Goal: Task Accomplishment & Management: Complete application form

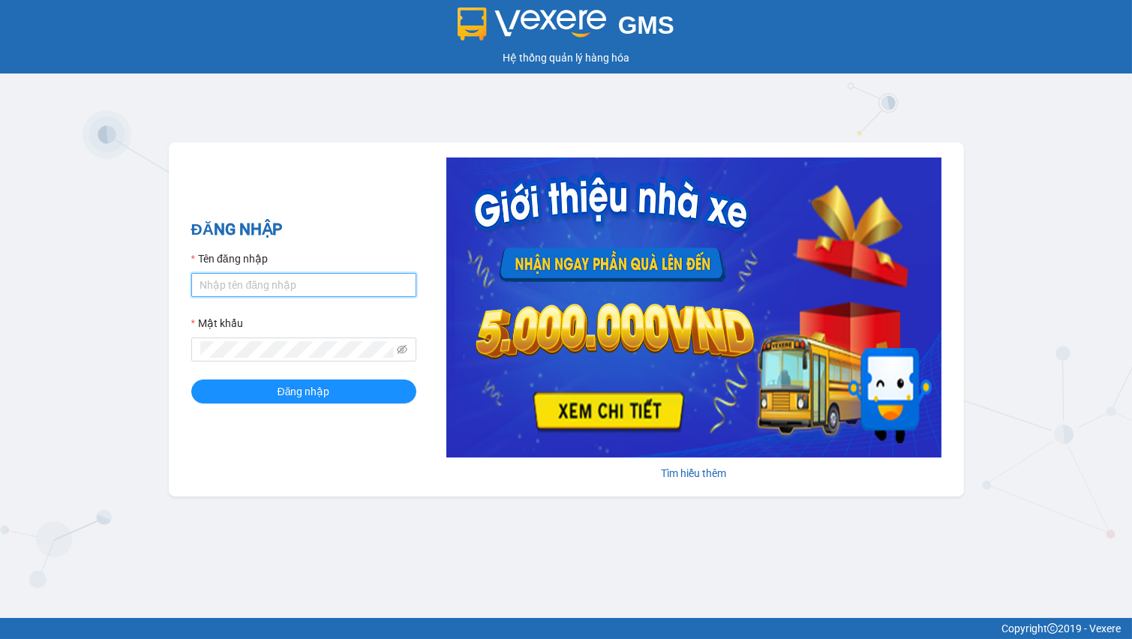
click at [238, 277] on input "Tên đăng nhập" at bounding box center [303, 285] width 225 height 24
type input "hien.phuchai"
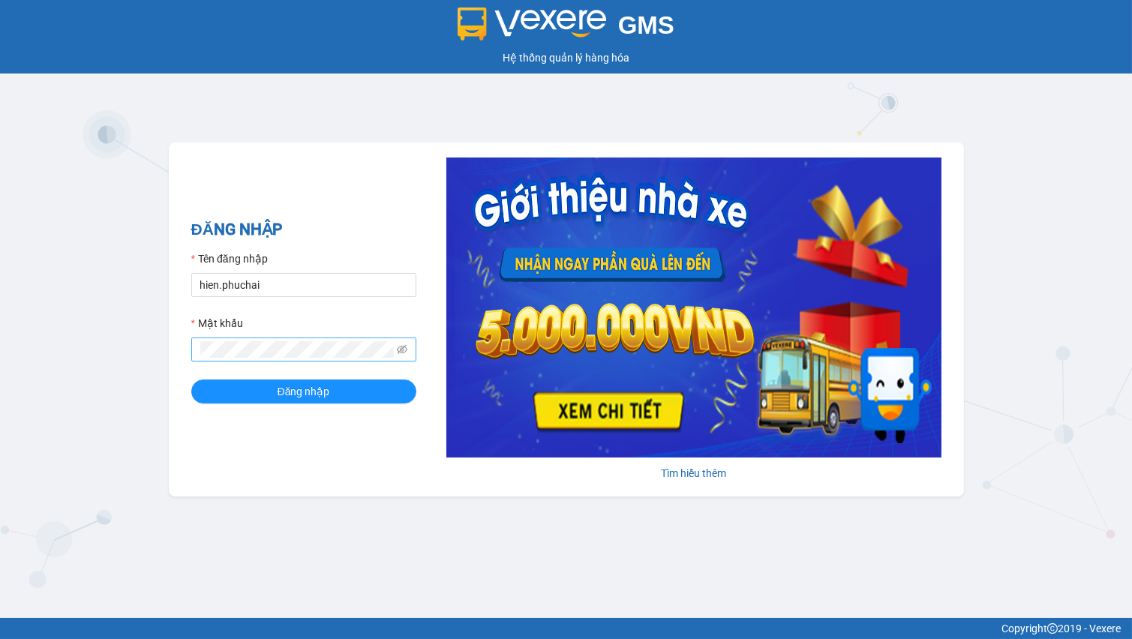
click at [266, 339] on span at bounding box center [303, 350] width 225 height 24
click at [254, 360] on span at bounding box center [303, 350] width 225 height 24
click at [191, 380] on button "Đăng nhập" at bounding box center [303, 392] width 225 height 24
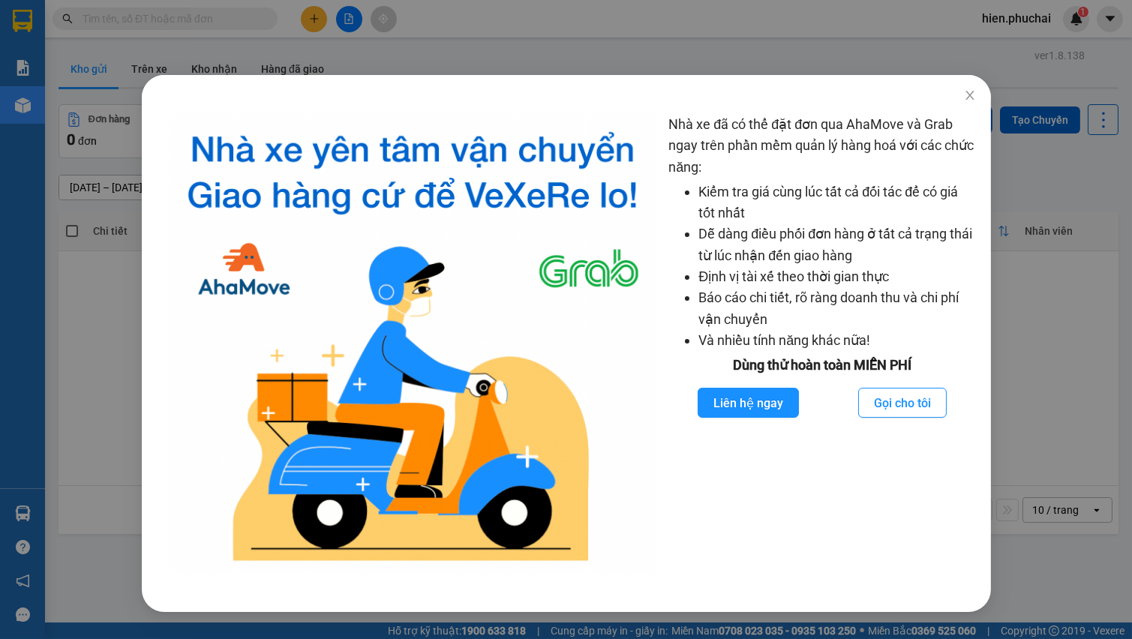
click at [975, 99] on div "Nhà xe đã có thể đặt đơn qua AhaMove và Grab ngay trên phần mềm quản lý hàng ho…" at bounding box center [566, 319] width 1132 height 639
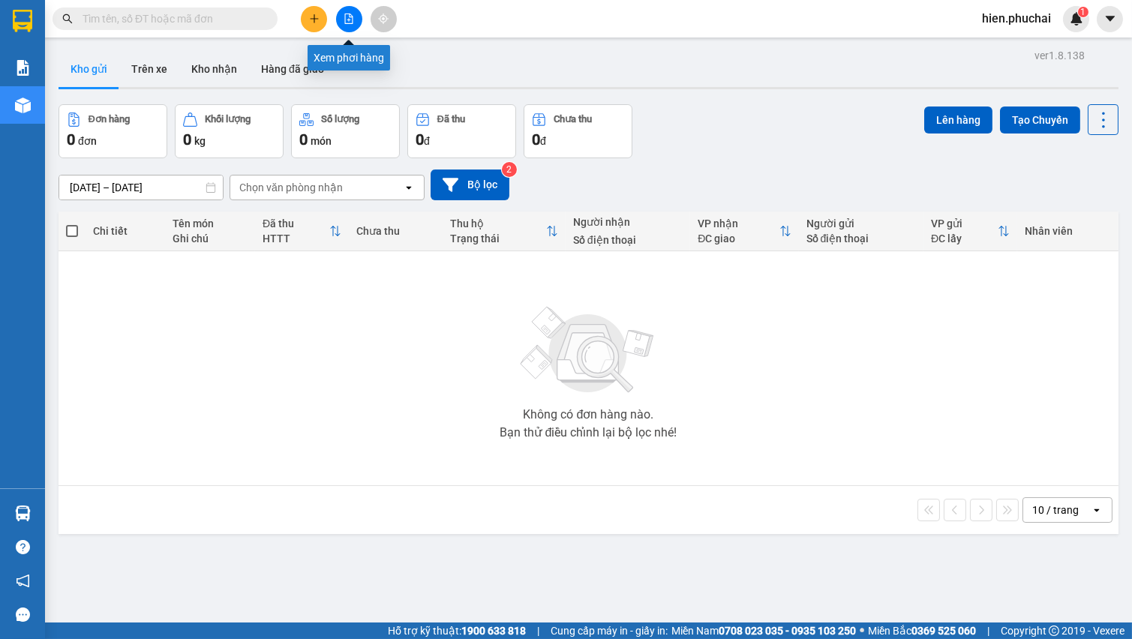
click at [349, 25] on button at bounding box center [349, 19] width 26 height 26
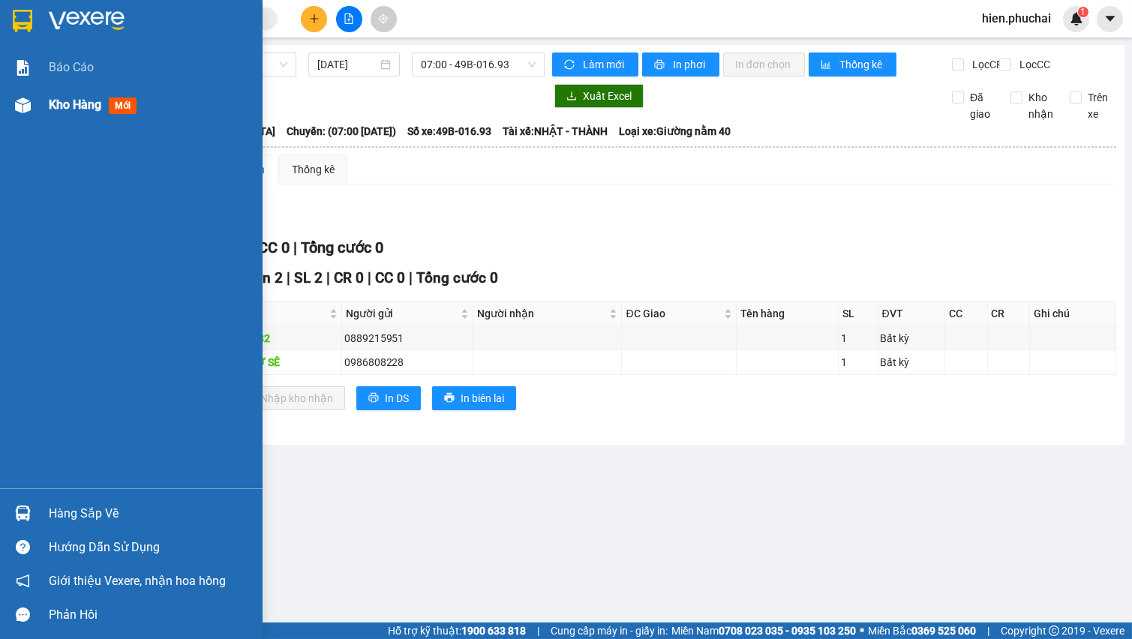
click at [29, 89] on div "Kho hàng mới" at bounding box center [131, 105] width 263 height 38
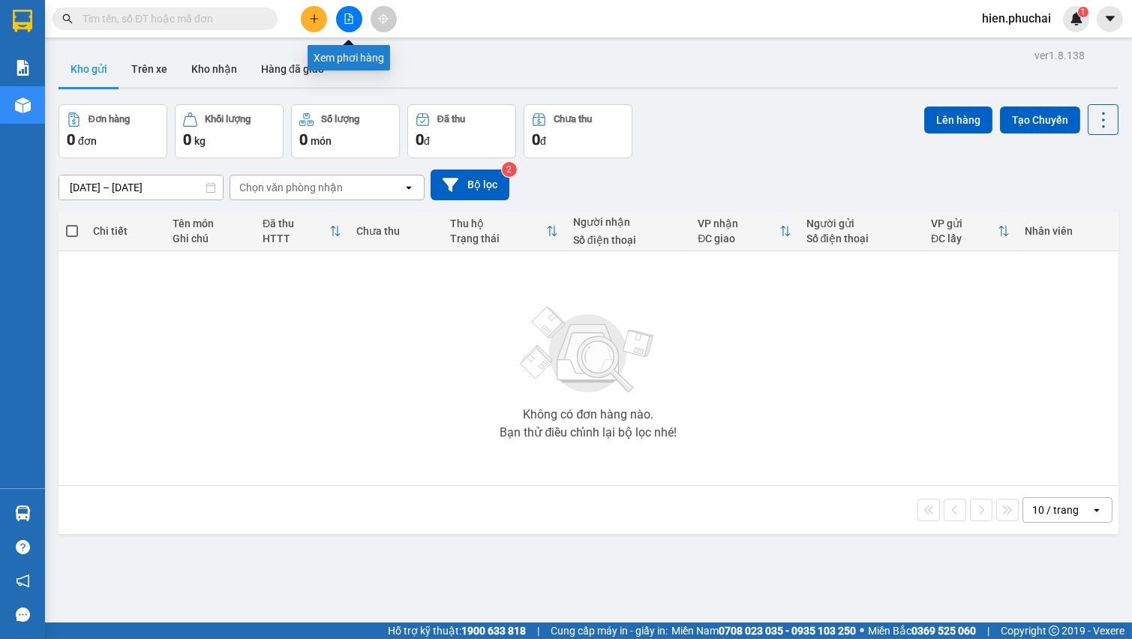
click at [341, 22] on button at bounding box center [349, 19] width 26 height 26
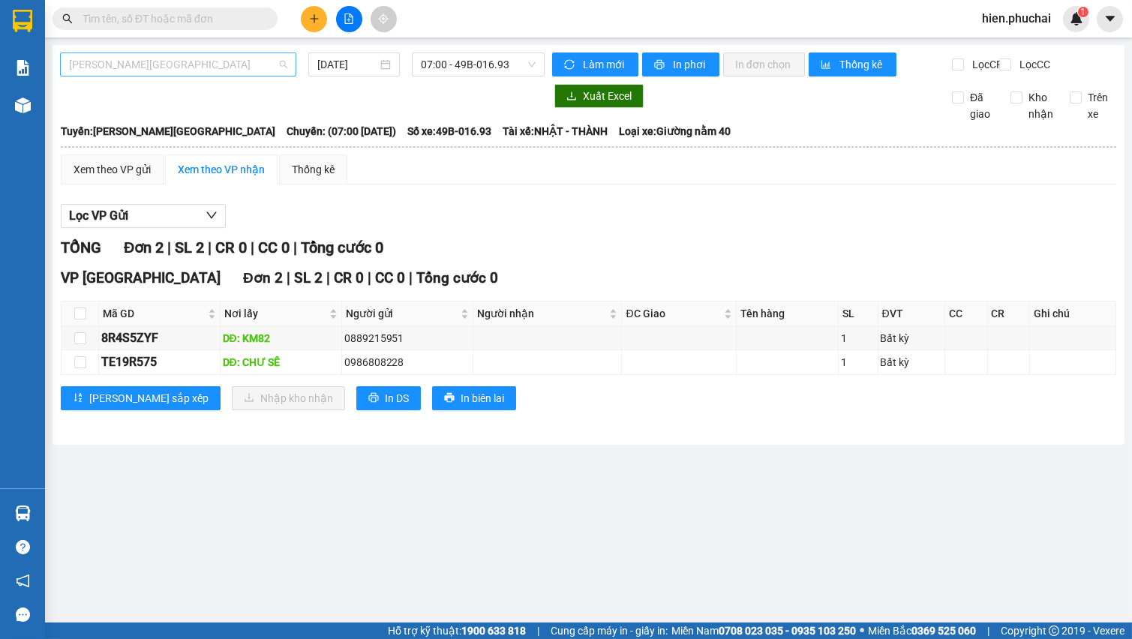
click at [211, 68] on span "Gia Lai - Đà Lạt" at bounding box center [178, 64] width 218 height 23
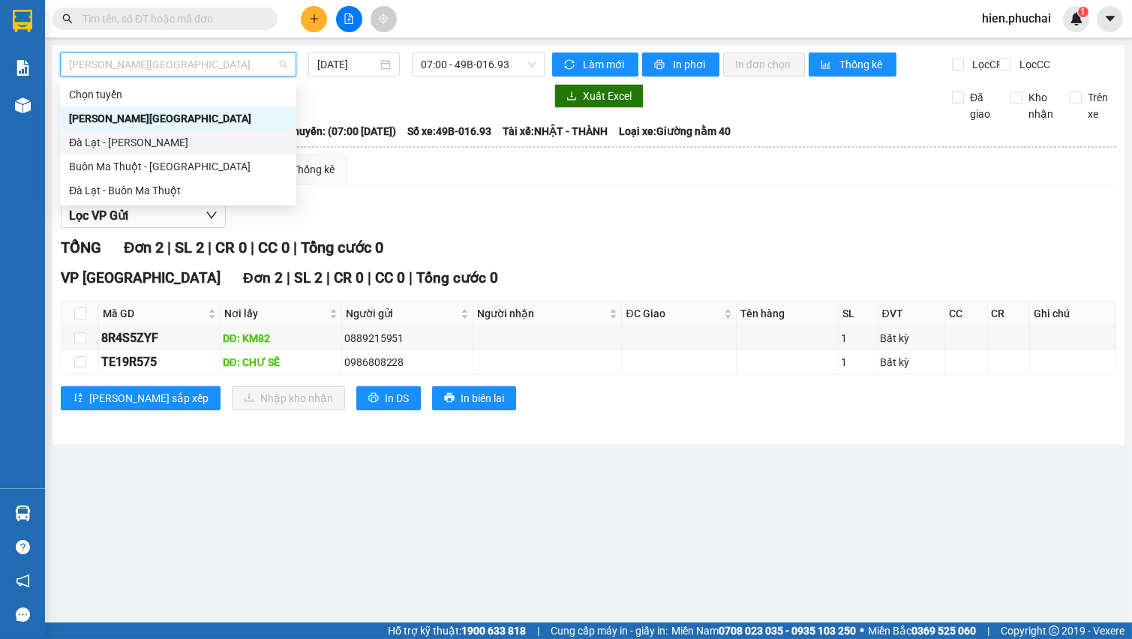
click at [165, 141] on div "Đà Lạt - Gia Lai" at bounding box center [178, 142] width 218 height 17
type input "14/08/2025"
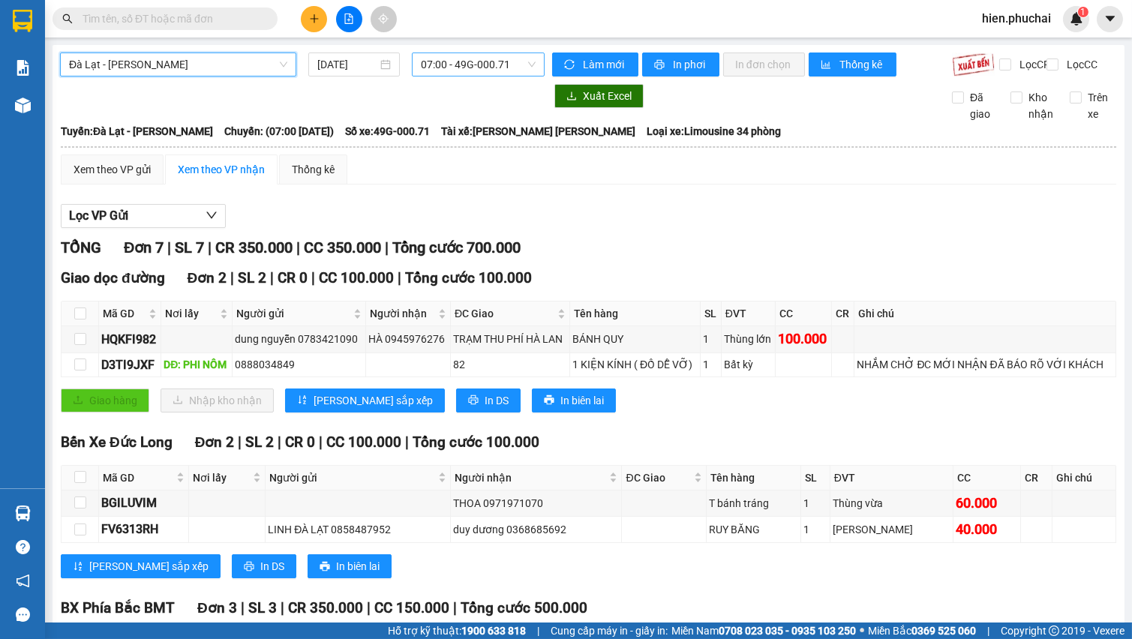
click at [455, 64] on span "07:00 - 49G-000.71" at bounding box center [478, 64] width 115 height 23
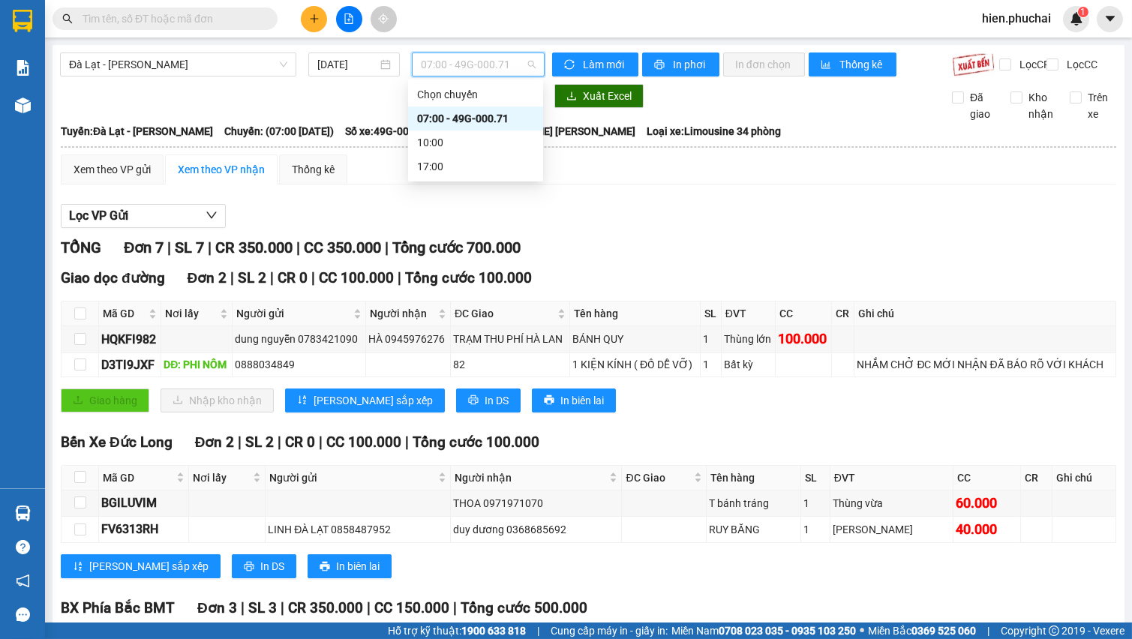
click at [450, 116] on div "07:00 - 49G-000.71" at bounding box center [475, 118] width 117 height 17
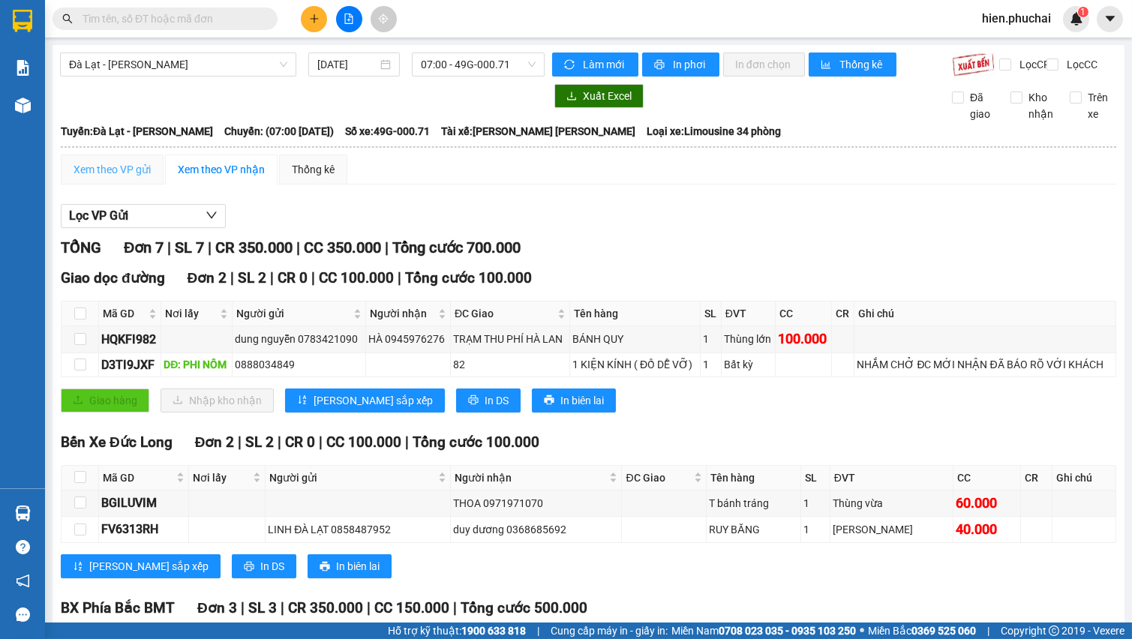
click at [127, 171] on div "Xem theo VP gửi" at bounding box center [112, 170] width 103 height 30
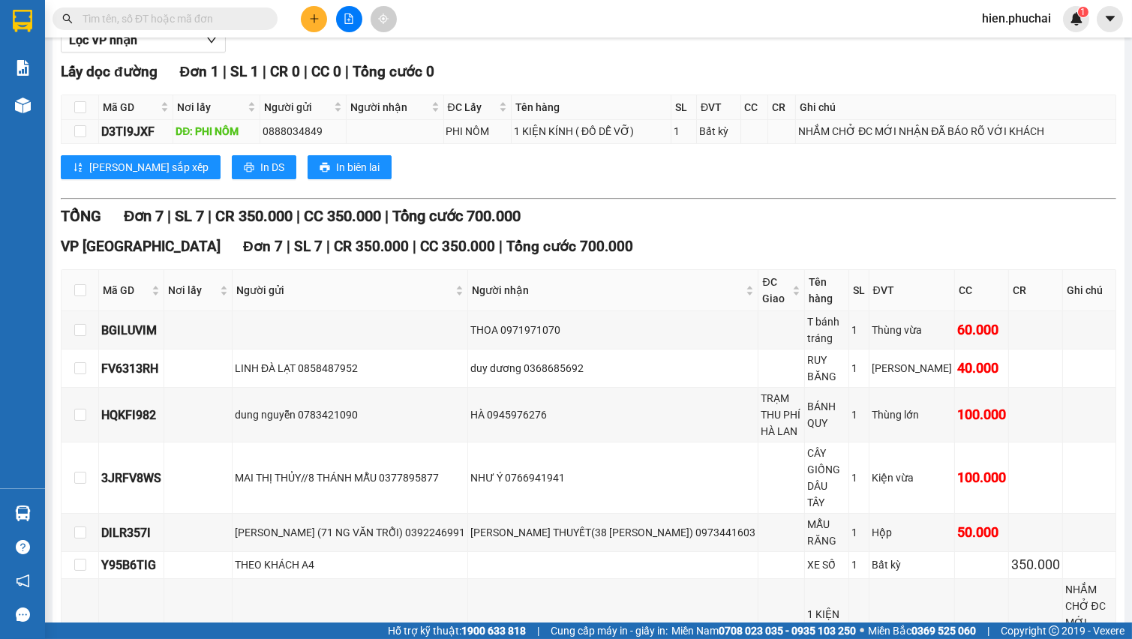
scroll to position [185, 0]
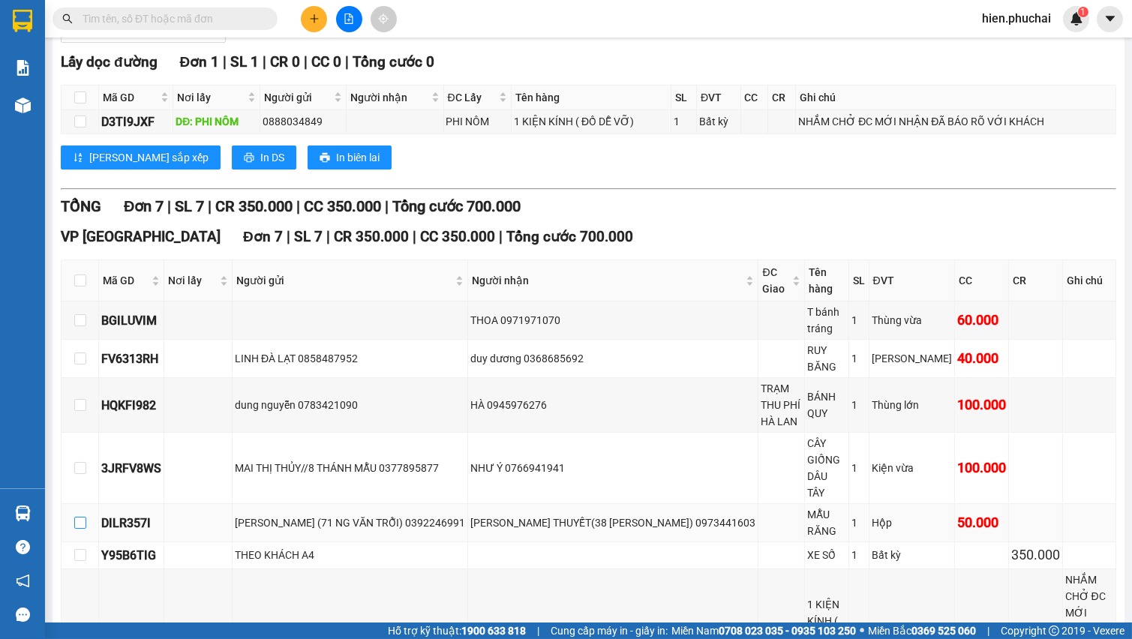
click at [83, 517] on input "checkbox" at bounding box center [80, 523] width 12 height 12
checkbox input "true"
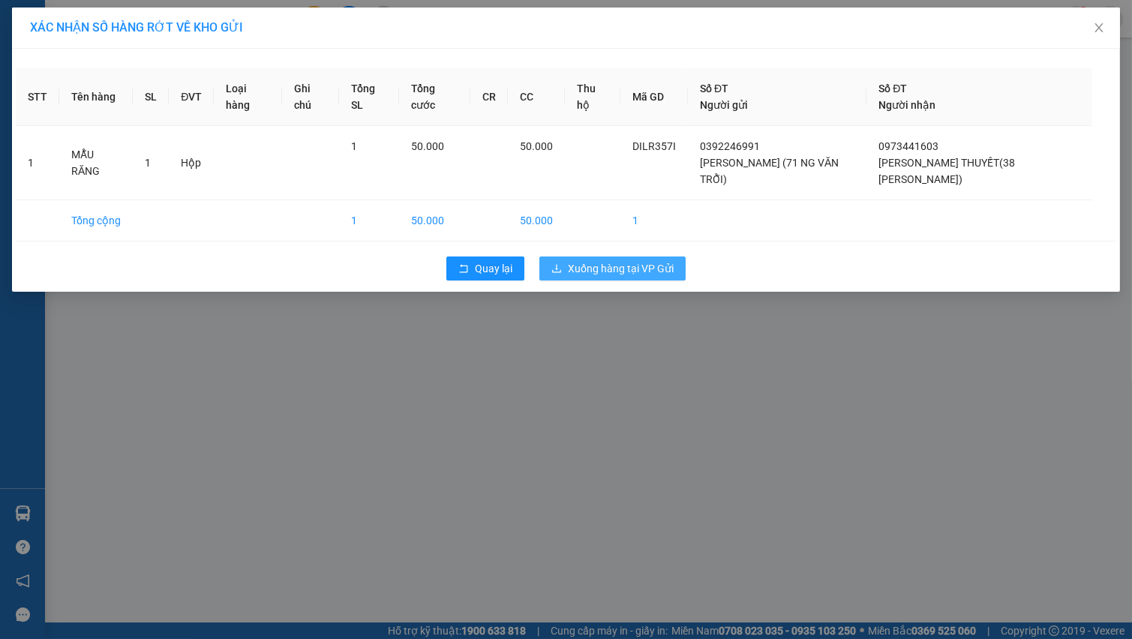
click at [622, 260] on span "Xuống hàng tại VP Gửi" at bounding box center [621, 268] width 106 height 17
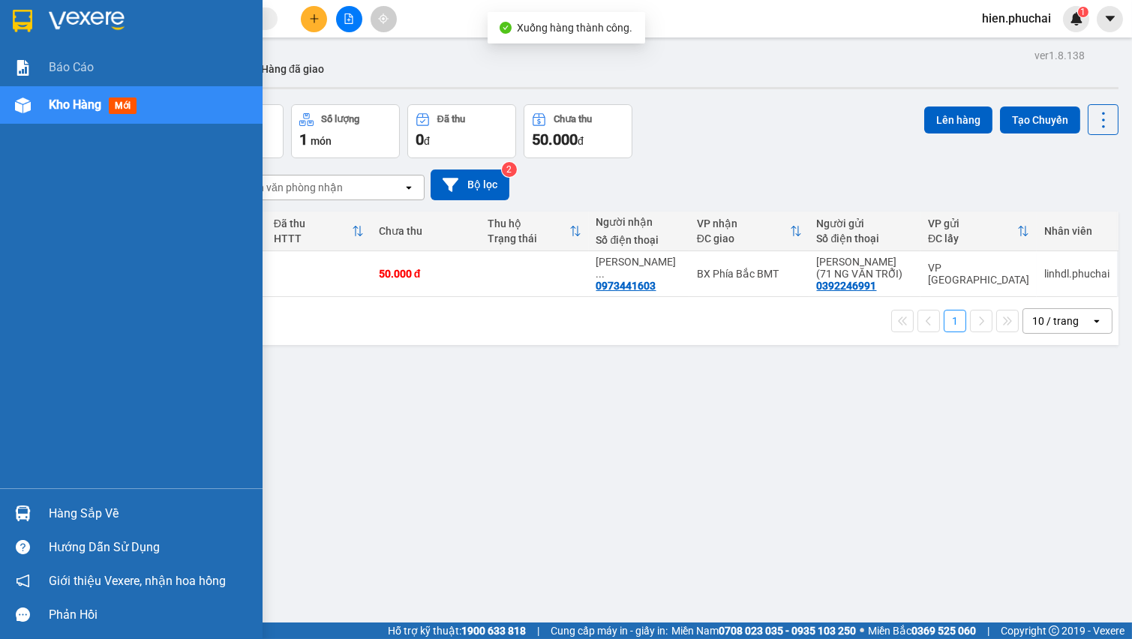
click at [56, 110] on span "Kho hàng" at bounding box center [75, 105] width 53 height 14
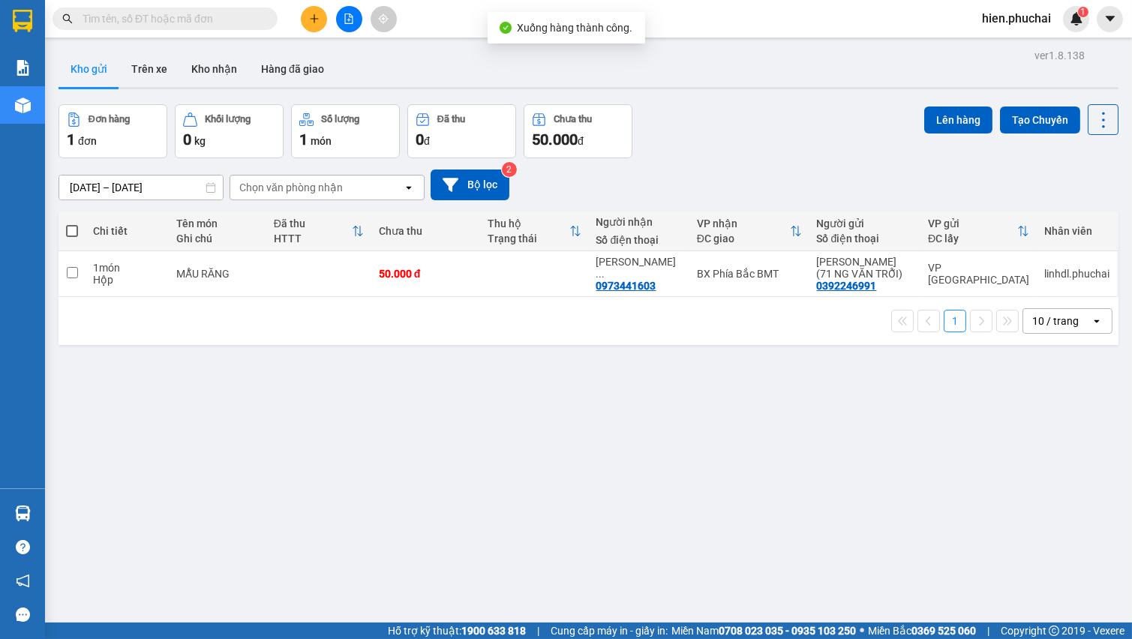
drag, startPoint x: 783, startPoint y: 203, endPoint x: 697, endPoint y: 129, distance: 112.8
click at [783, 202] on div "12/08/2025 – 14/08/2025 Press the down arrow key to interact with the calendar …" at bounding box center [589, 184] width 1060 height 53
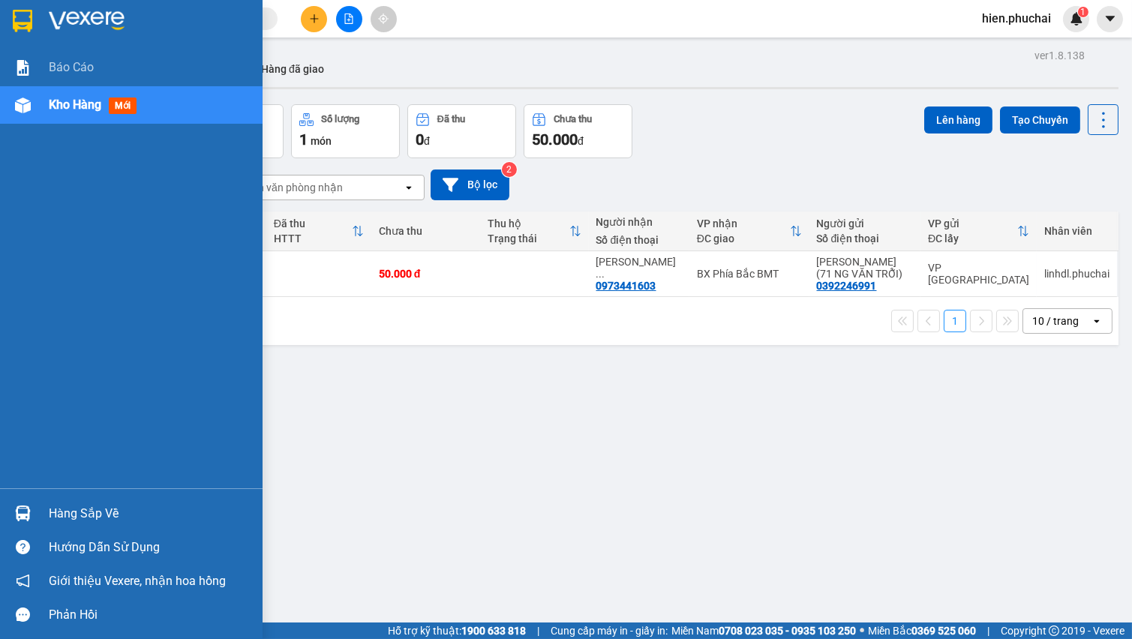
click at [25, 113] on div at bounding box center [23, 105] width 26 height 26
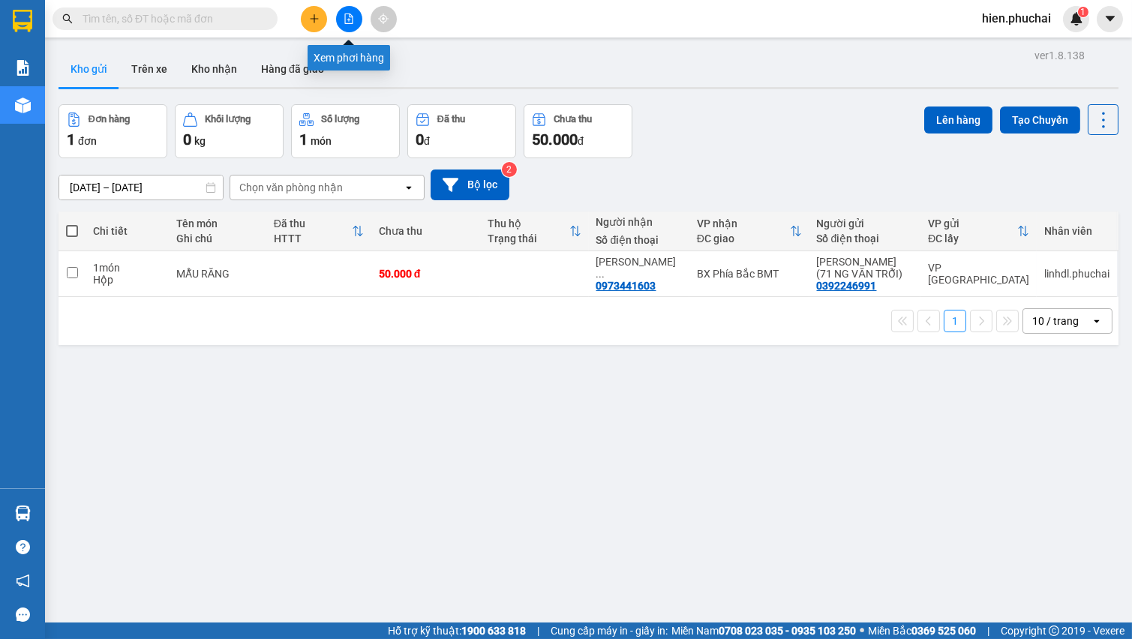
click at [347, 23] on button at bounding box center [349, 19] width 26 height 26
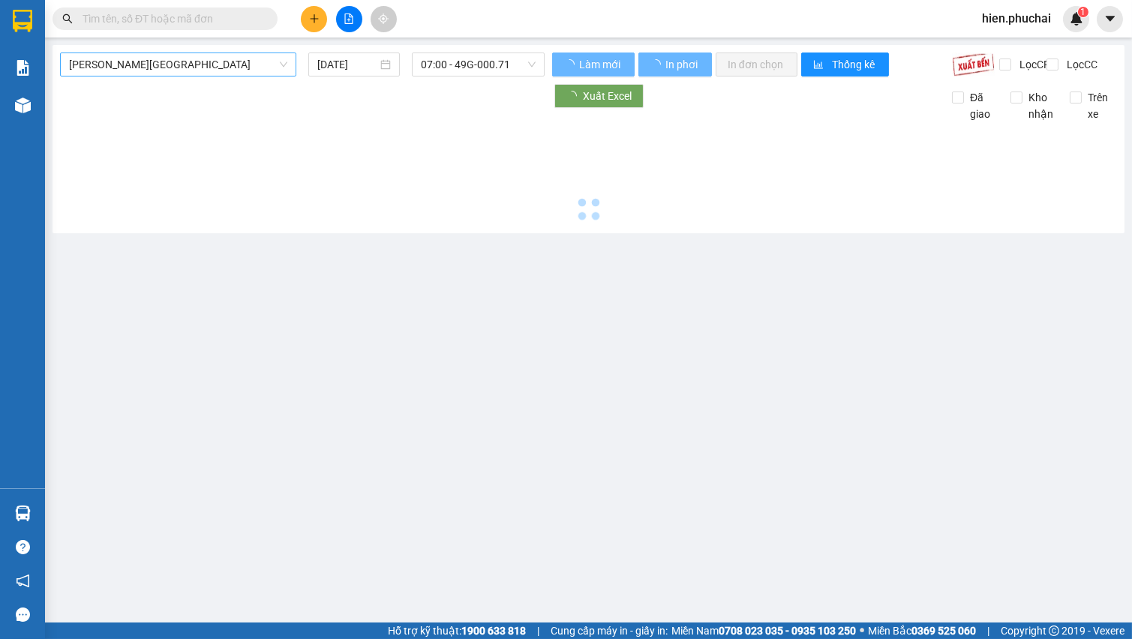
click at [151, 69] on span "Gia Lai - Đà Lạt" at bounding box center [178, 64] width 218 height 23
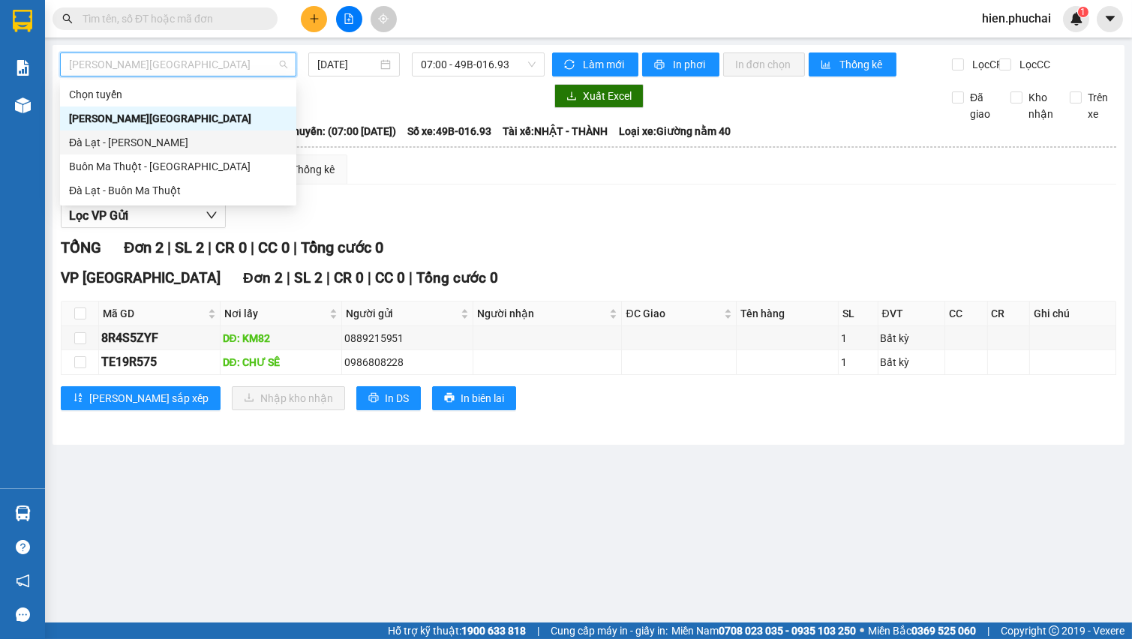
click at [152, 140] on div "Đà Lạt - Gia Lai" at bounding box center [178, 142] width 218 height 17
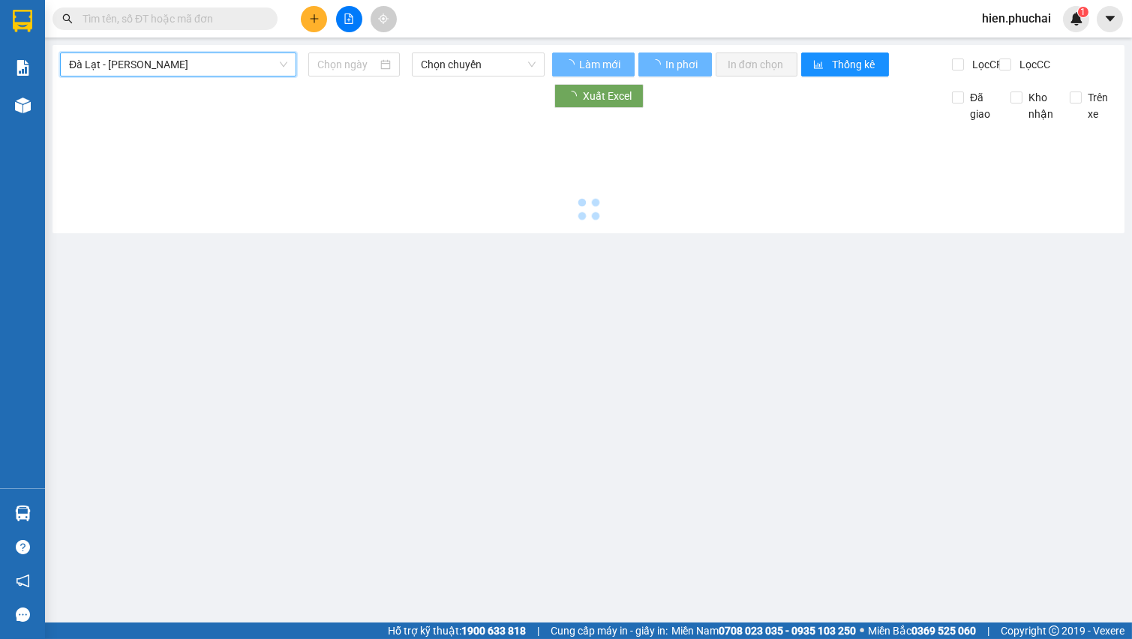
type input "14/08/2025"
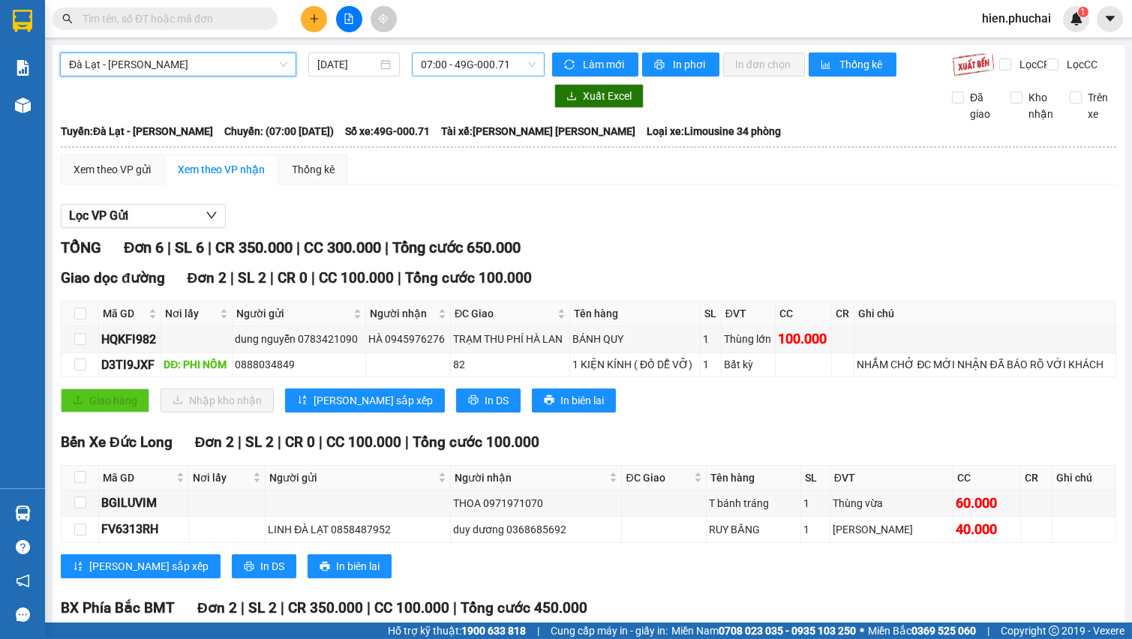
click at [504, 65] on span "07:00 - 49G-000.71" at bounding box center [478, 64] width 115 height 23
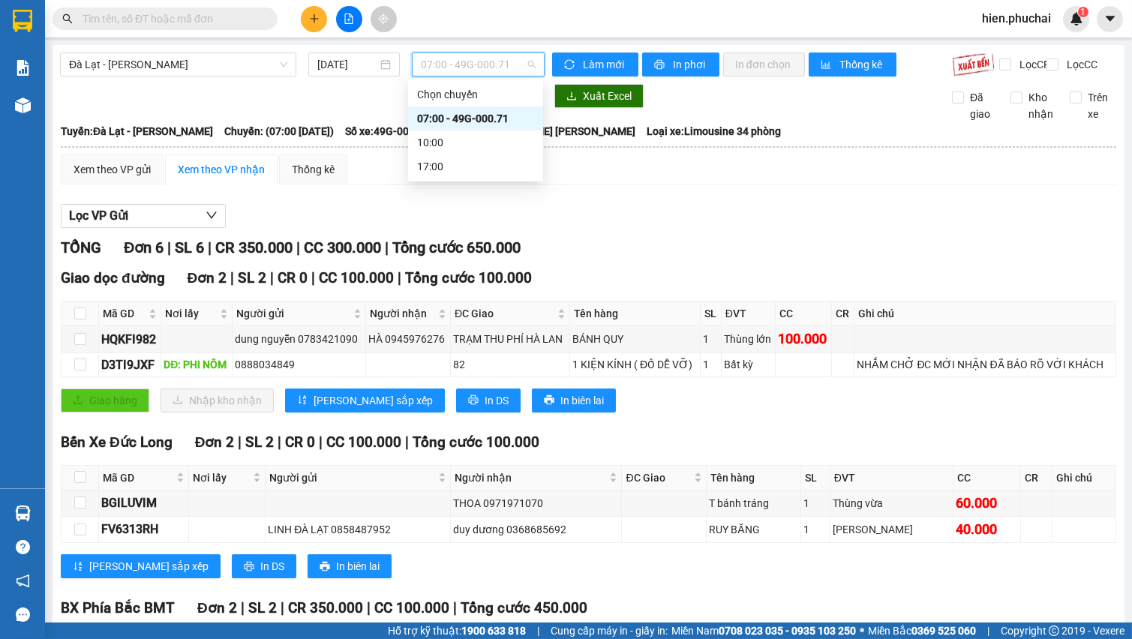
click at [503, 120] on div "07:00 - 49G-000.71" at bounding box center [475, 118] width 117 height 17
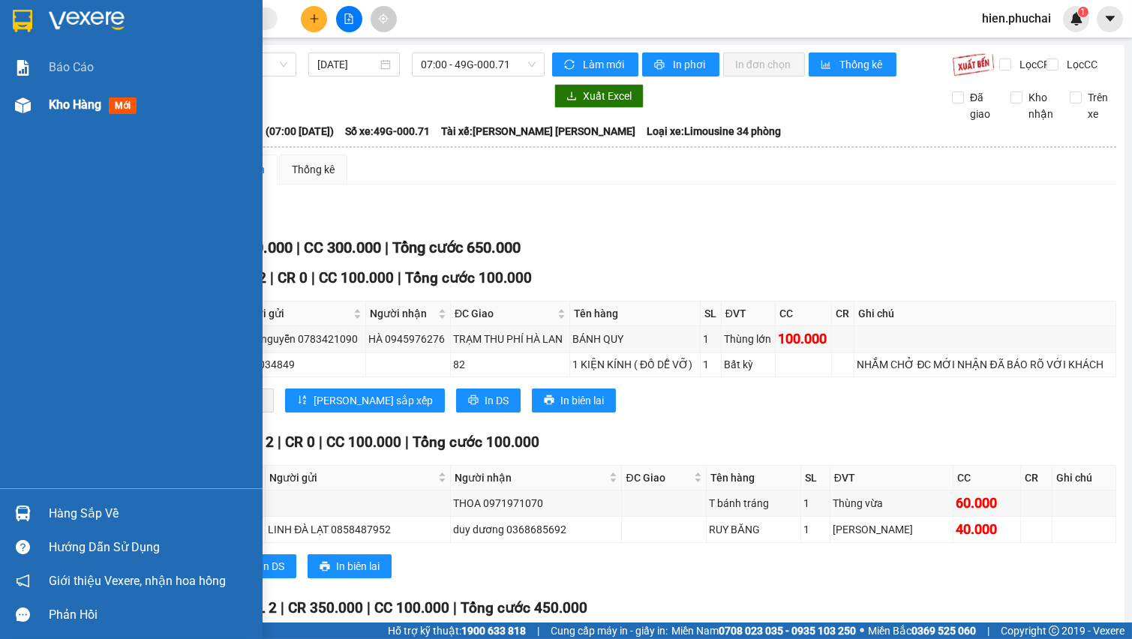
click at [28, 98] on img at bounding box center [23, 106] width 16 height 16
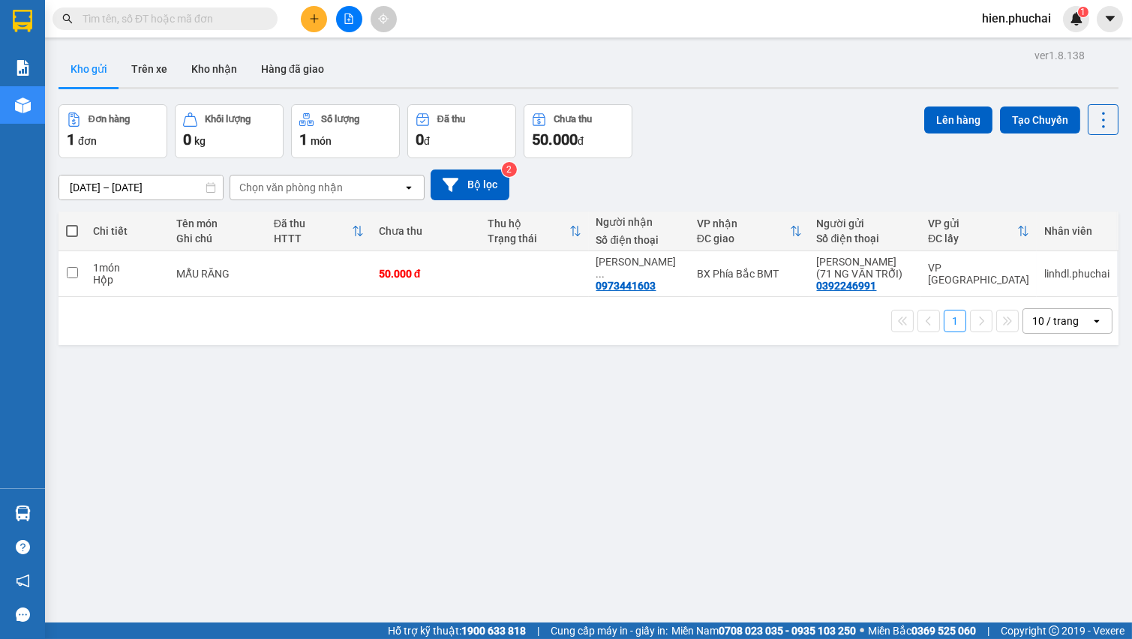
click at [316, 3] on div "Kết quả tìm kiếm ( 0 ) Bộ lọc No Data hien.phuchai 1" at bounding box center [566, 19] width 1132 height 38
click at [996, 17] on span "hien.phuchai" at bounding box center [1016, 18] width 93 height 19
click at [1003, 50] on span "Đăng xuất" at bounding box center [1025, 46] width 63 height 17
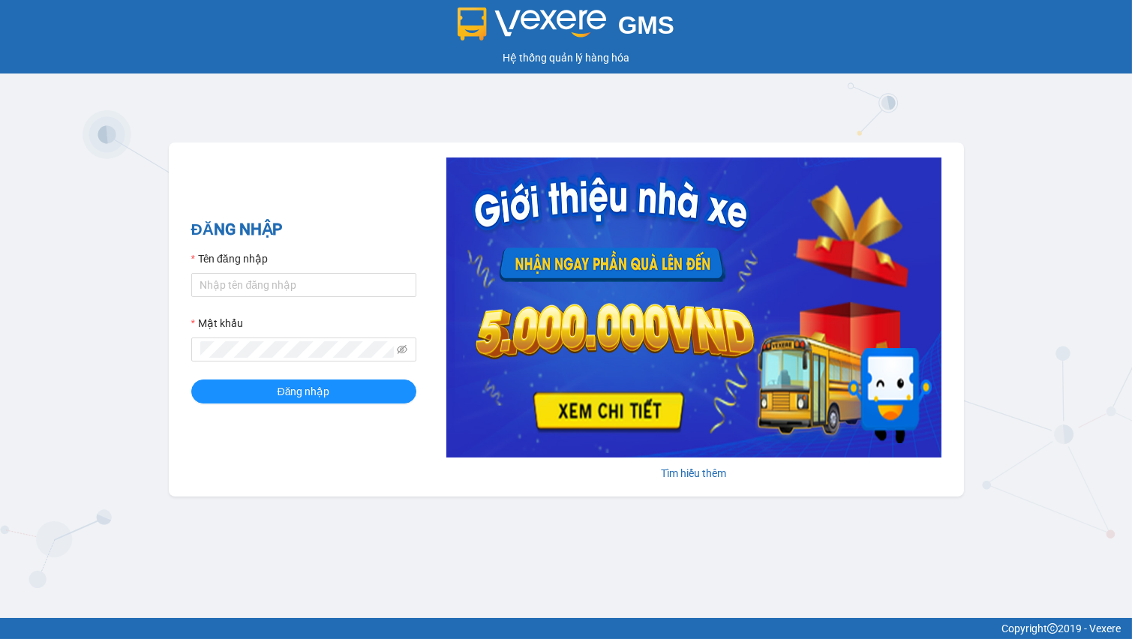
click at [551, 141] on div "GMS Hệ thống quản lý hàng hóa ĐĂNG NHẬP Tên đăng nhập Mật khẩu Đăng nhập Tìm hi…" at bounding box center [566, 309] width 1132 height 618
drag, startPoint x: 241, startPoint y: 290, endPoint x: 249, endPoint y: 290, distance: 8.3
click at [241, 290] on input "Tên đăng nhập" at bounding box center [303, 285] width 225 height 24
type input "linhdl.phuchai"
click at [331, 287] on input "linhdl.phuchai" at bounding box center [303, 285] width 225 height 24
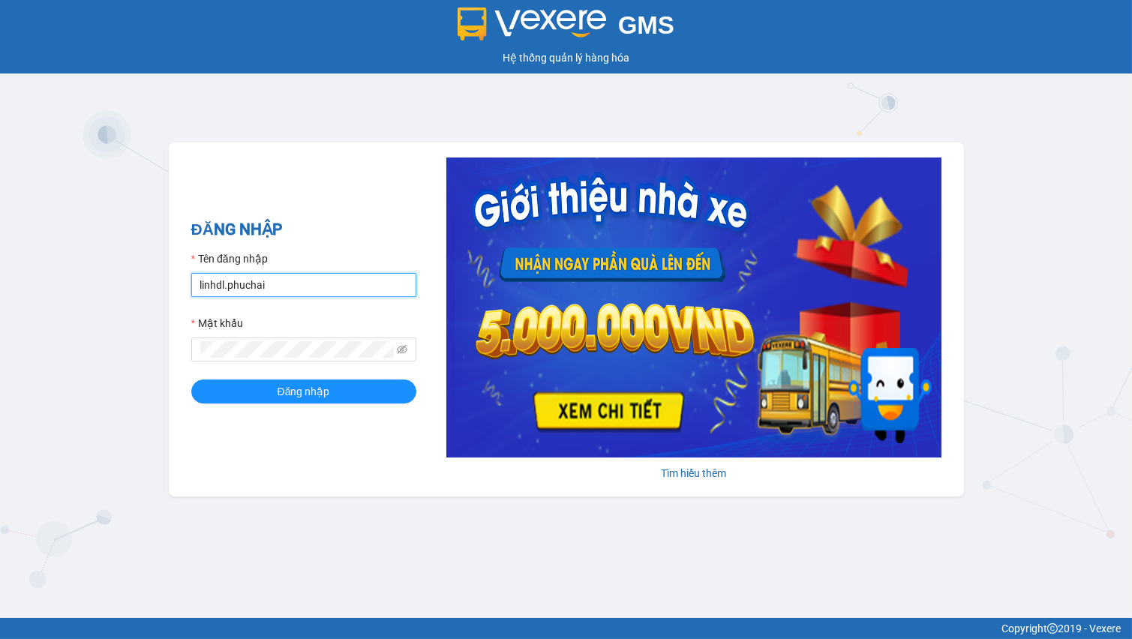
click at [374, 288] on input "linhdl.phuchai" at bounding box center [303, 285] width 225 height 24
click at [287, 281] on input "linhdl.phuchai" at bounding box center [303, 285] width 225 height 24
click at [287, 281] on input "Tên đăng nhập" at bounding box center [303, 285] width 225 height 24
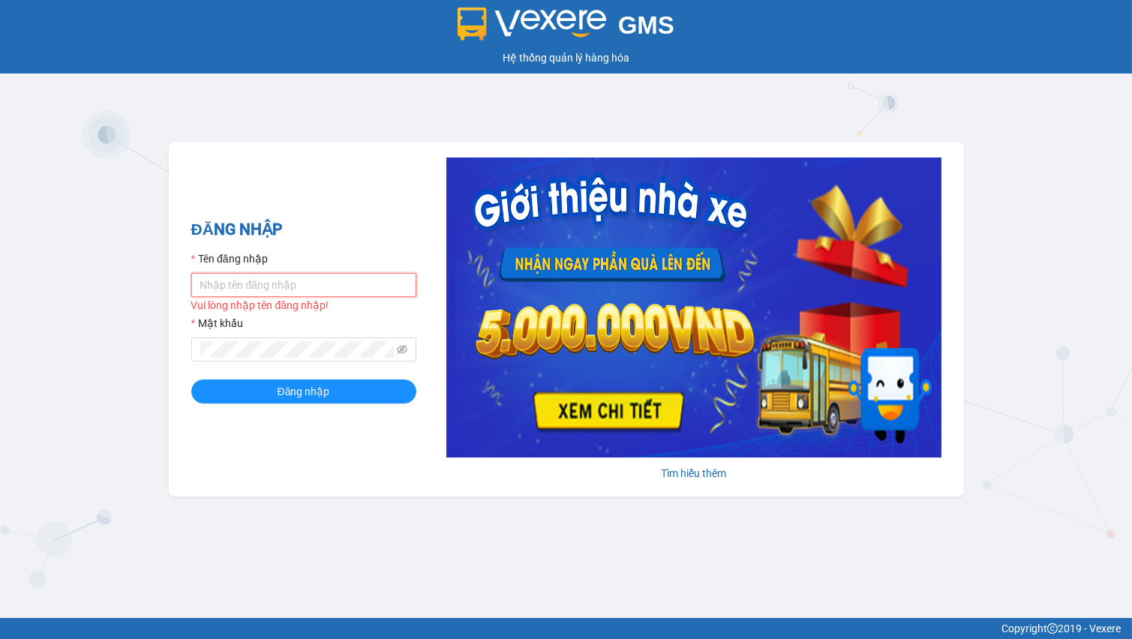
type input "linhdl.phuchai"
drag, startPoint x: 278, startPoint y: 338, endPoint x: 269, endPoint y: 340, distance: 9.1
click at [275, 338] on span at bounding box center [303, 350] width 225 height 24
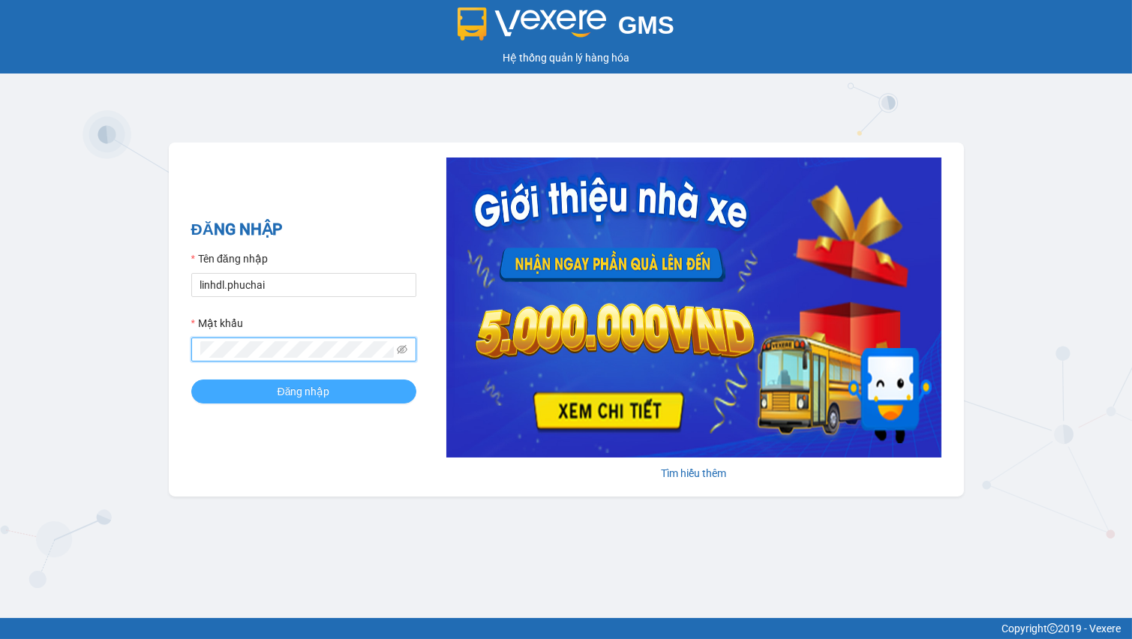
click at [263, 400] on button "Đăng nhập" at bounding box center [303, 392] width 225 height 24
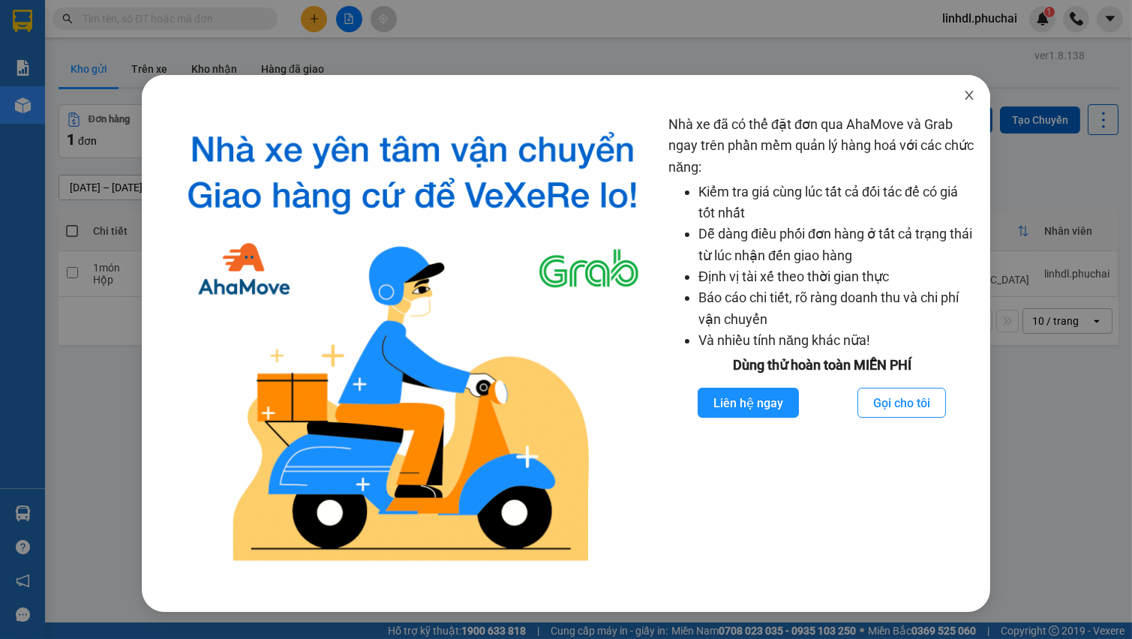
click at [966, 98] on icon "close" at bounding box center [970, 95] width 12 height 12
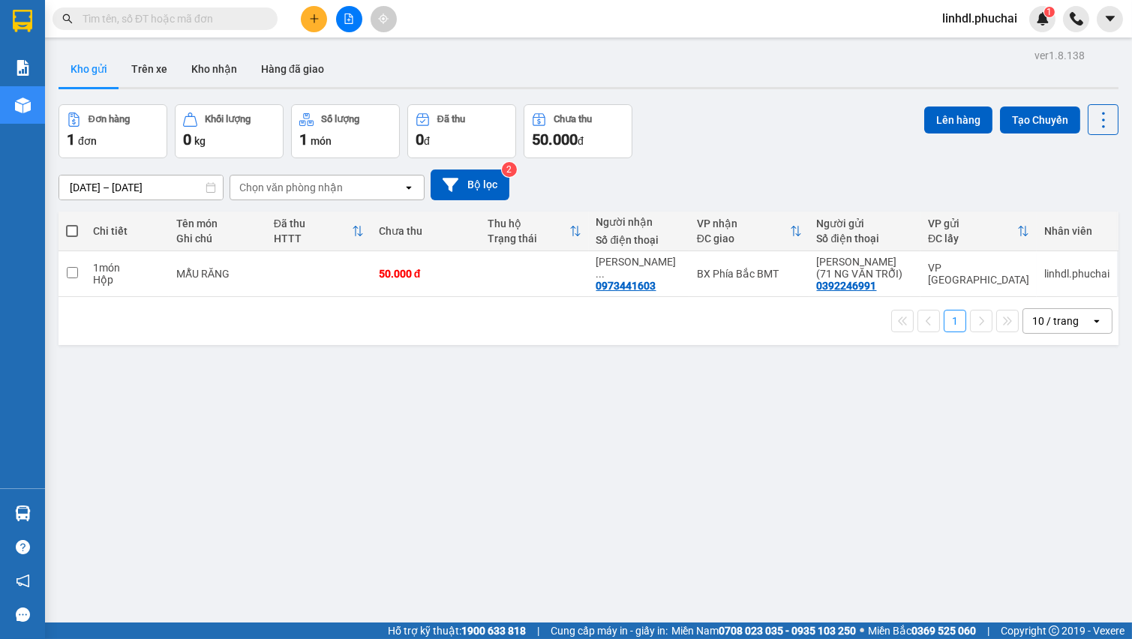
click at [315, 17] on icon "plus" at bounding box center [314, 19] width 11 height 11
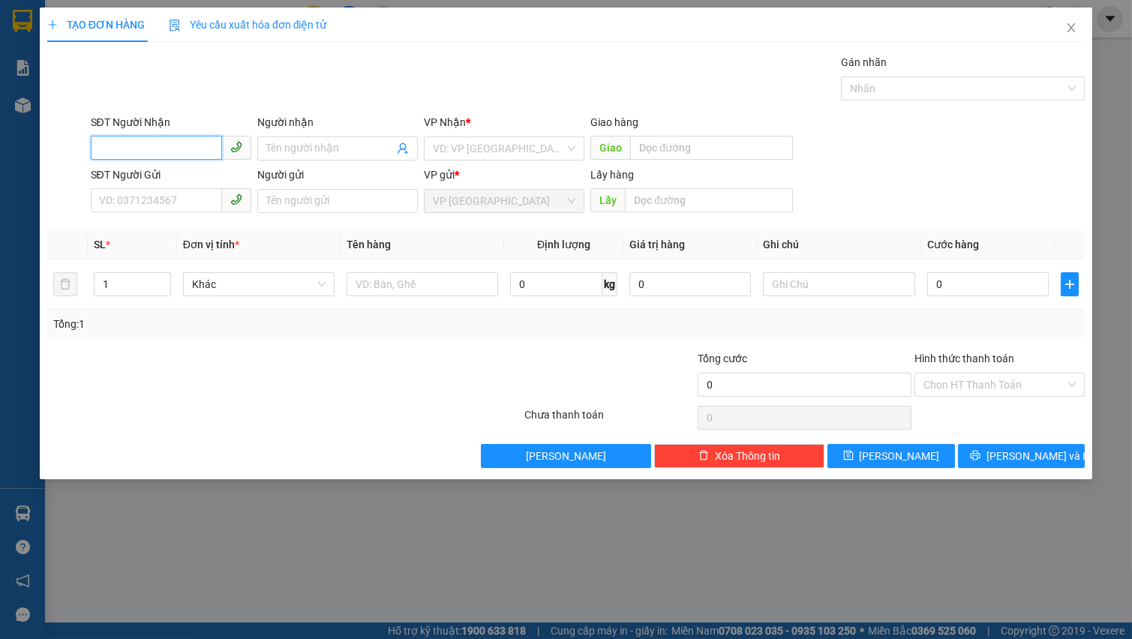
click at [135, 151] on input "SĐT Người Nhận" at bounding box center [156, 148] width 131 height 24
type input "0962187723"
click at [191, 153] on input "0962187723" at bounding box center [156, 148] width 131 height 24
click at [227, 178] on div "0962187723 - DIỄM" at bounding box center [171, 178] width 143 height 17
type input "DIỄM"
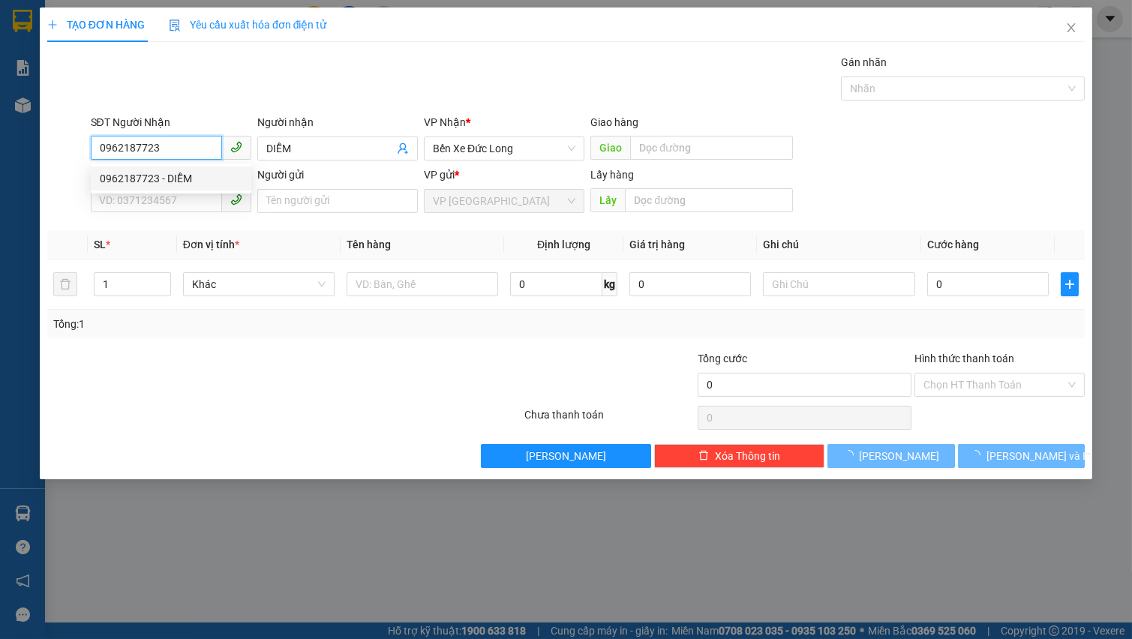
type input "100.000"
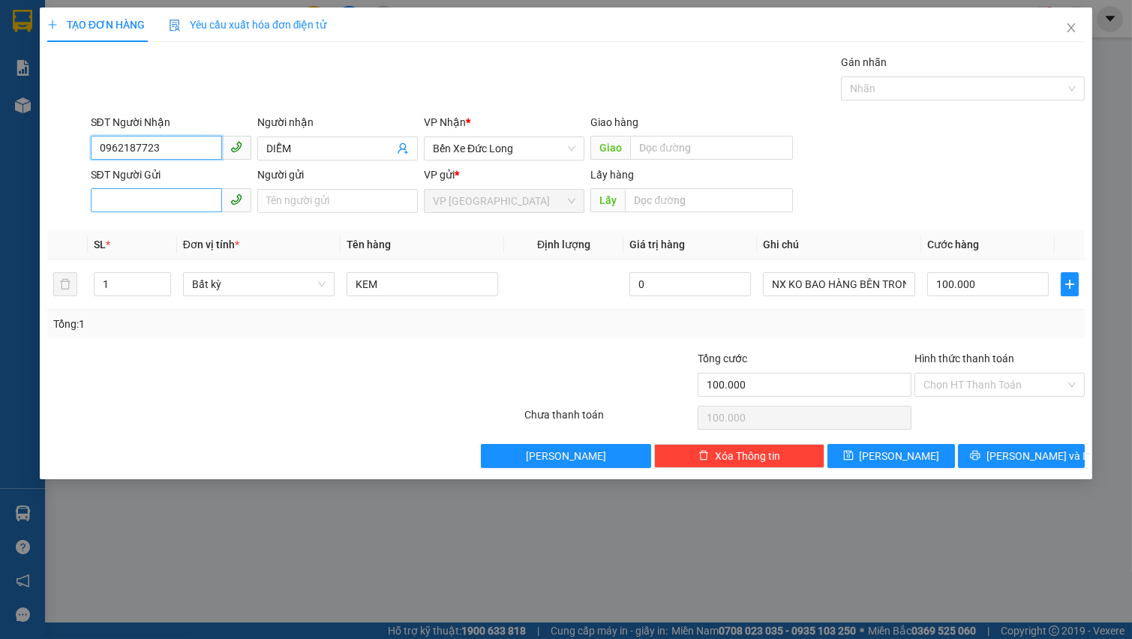
type input "0962187723"
click at [158, 198] on input "SĐT Người Gửi" at bounding box center [156, 200] width 131 height 24
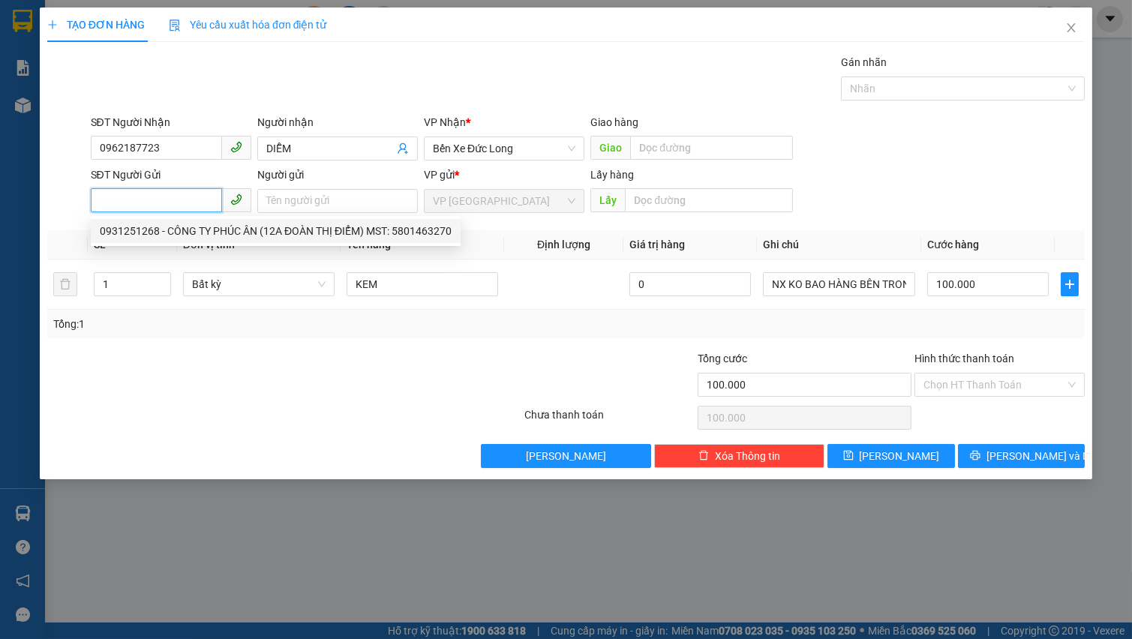
click at [248, 231] on div "0931251268 - CÔNG TY PHÚC ÂN (12A ĐOÀN THỊ ĐIỂM) MST: 5801463270" at bounding box center [276, 231] width 352 height 17
type input "0931251268"
type input "CÔNG [PERSON_NAME] (12A ĐOÀN THỊ ĐIỂM) MST: 5801463270"
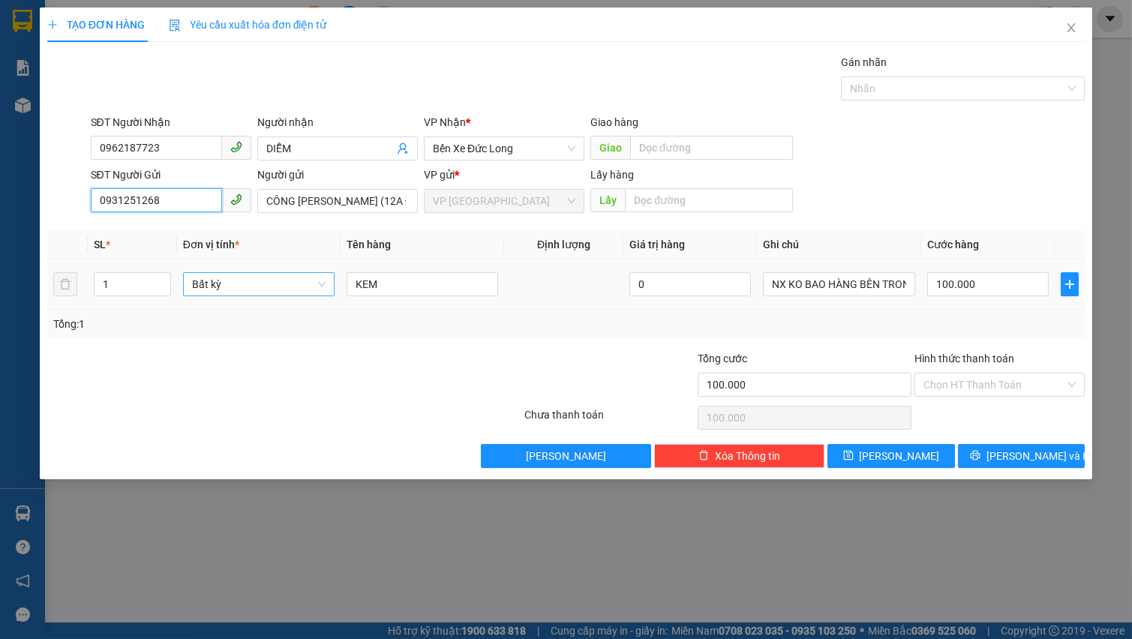
click at [206, 282] on span "Bất kỳ" at bounding box center [259, 284] width 134 height 23
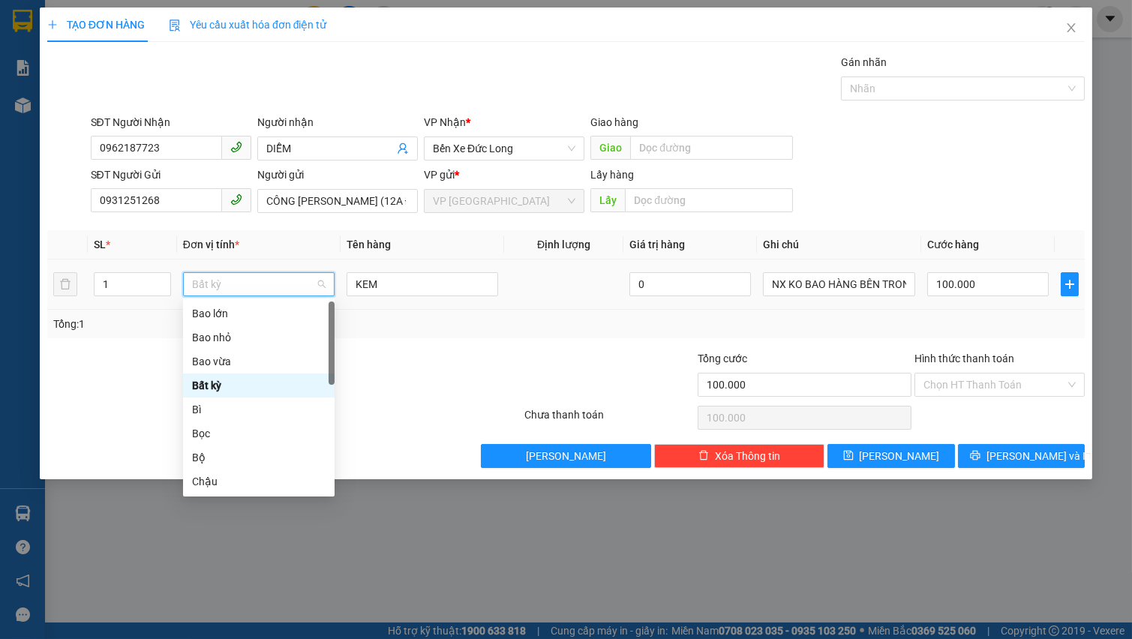
type input "t"
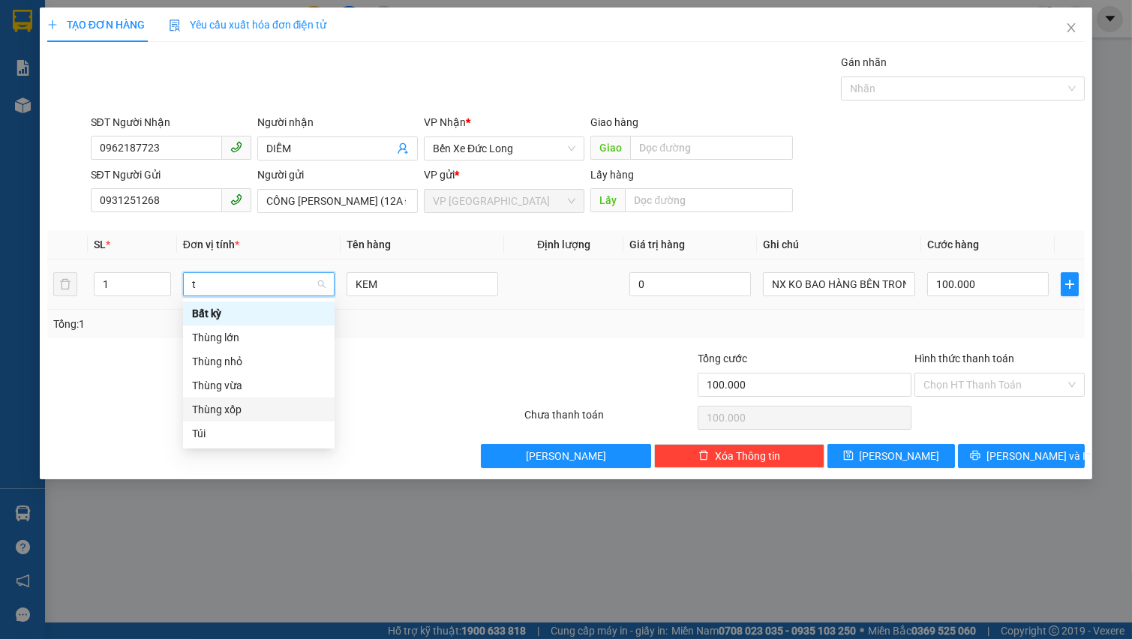
click at [242, 405] on div "Thùng xốp" at bounding box center [259, 409] width 134 height 17
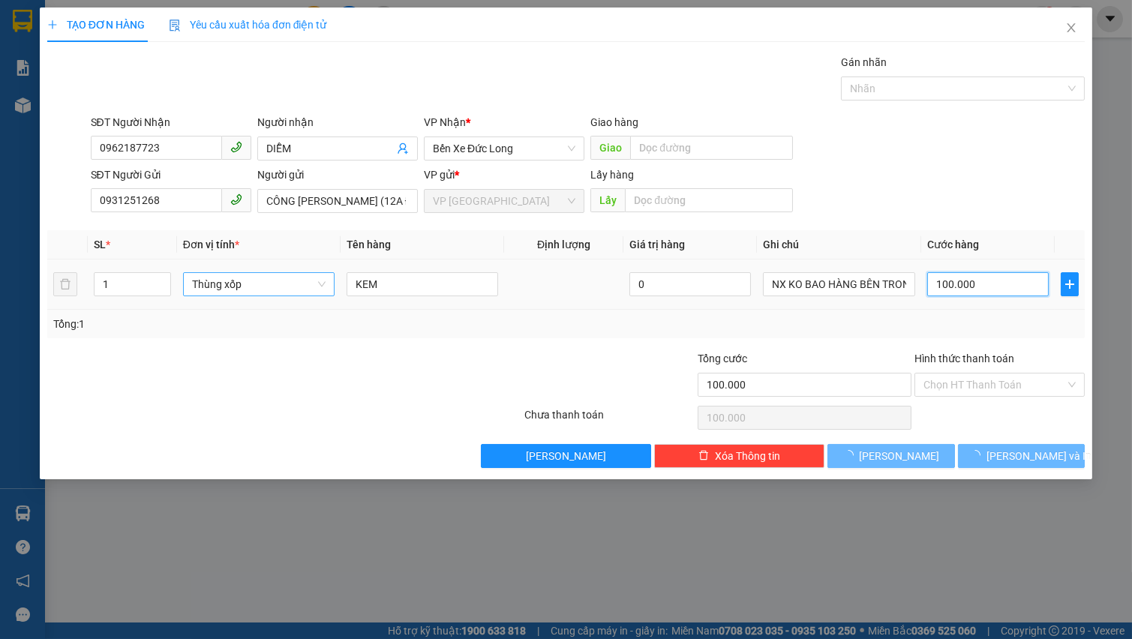
click at [953, 285] on input "100.000" at bounding box center [989, 284] width 122 height 24
type input "0"
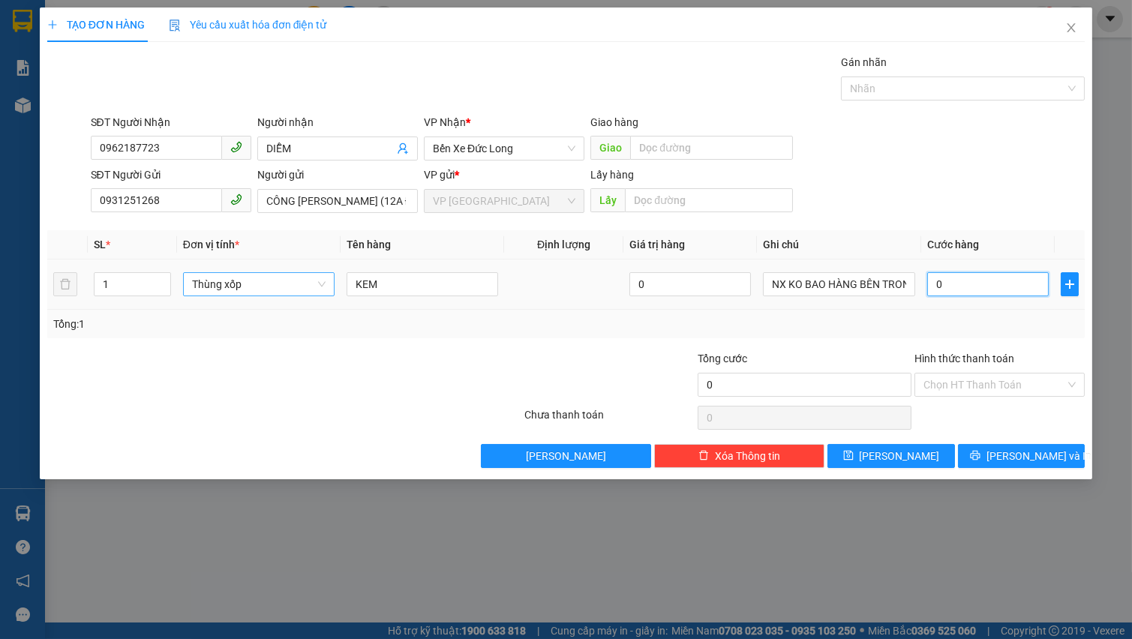
type input "1"
type input "01"
type input "10"
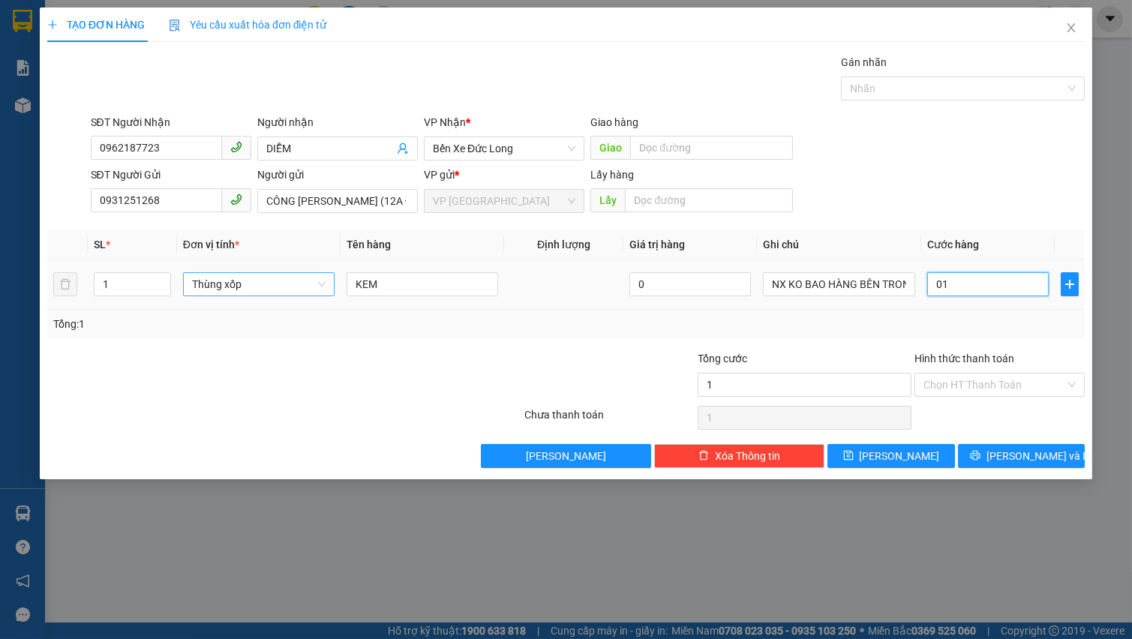
type input "010"
type input "100"
type input "0.100"
type input "1.000"
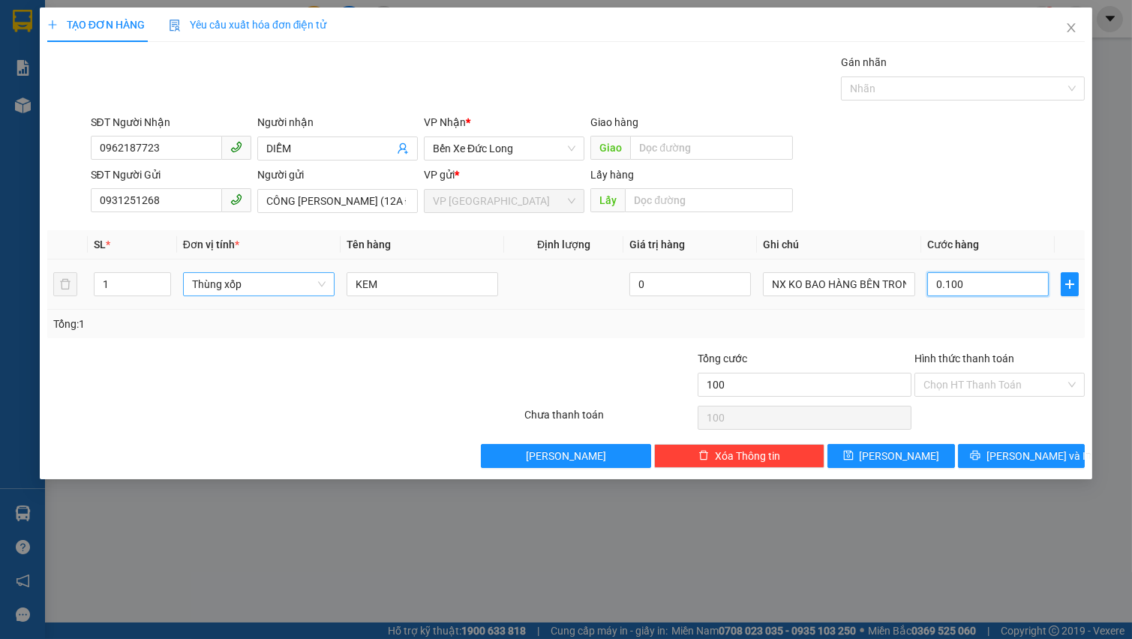
type input "1.000"
type input "01.000"
type input "10.000"
type input "010.000"
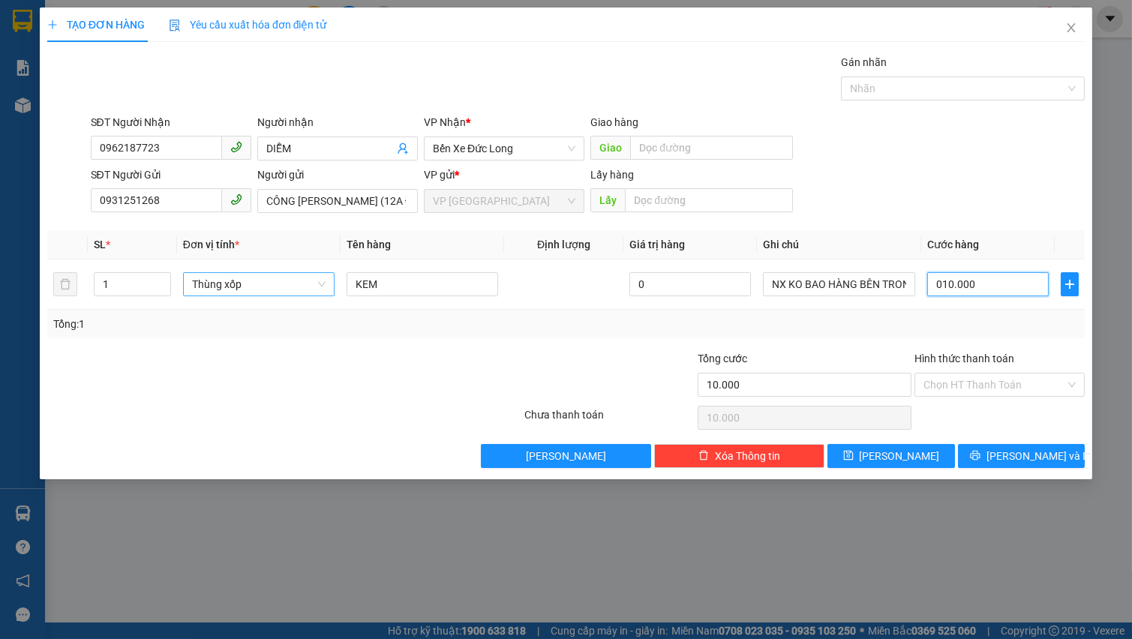
type input "100.000"
click at [432, 283] on input "KEM" at bounding box center [423, 284] width 152 height 24
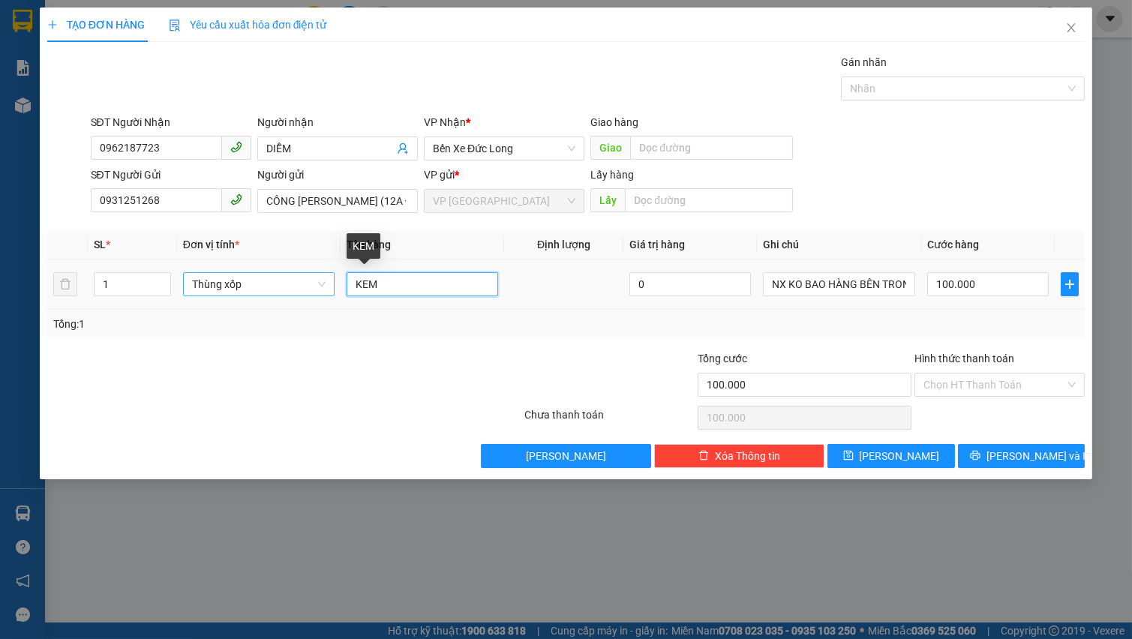
click at [432, 283] on input "KEM" at bounding box center [423, 284] width 152 height 24
type input "b"
type input "B"
type input "BƠ LÀM BÁNH"
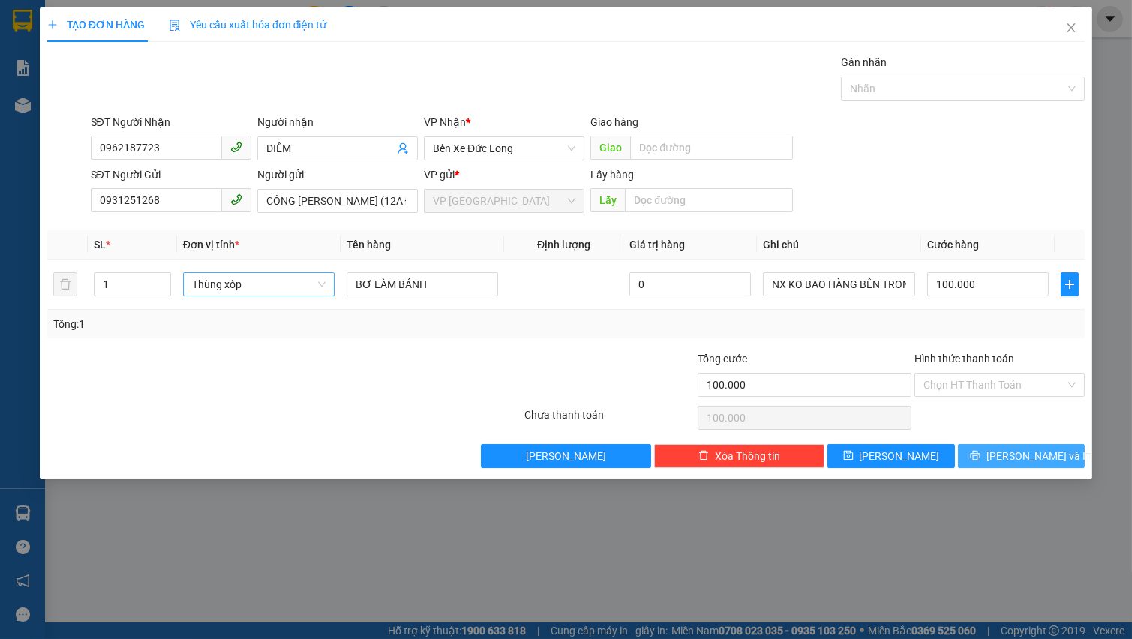
click at [982, 454] on button "[PERSON_NAME] và In" at bounding box center [1021, 456] width 127 height 24
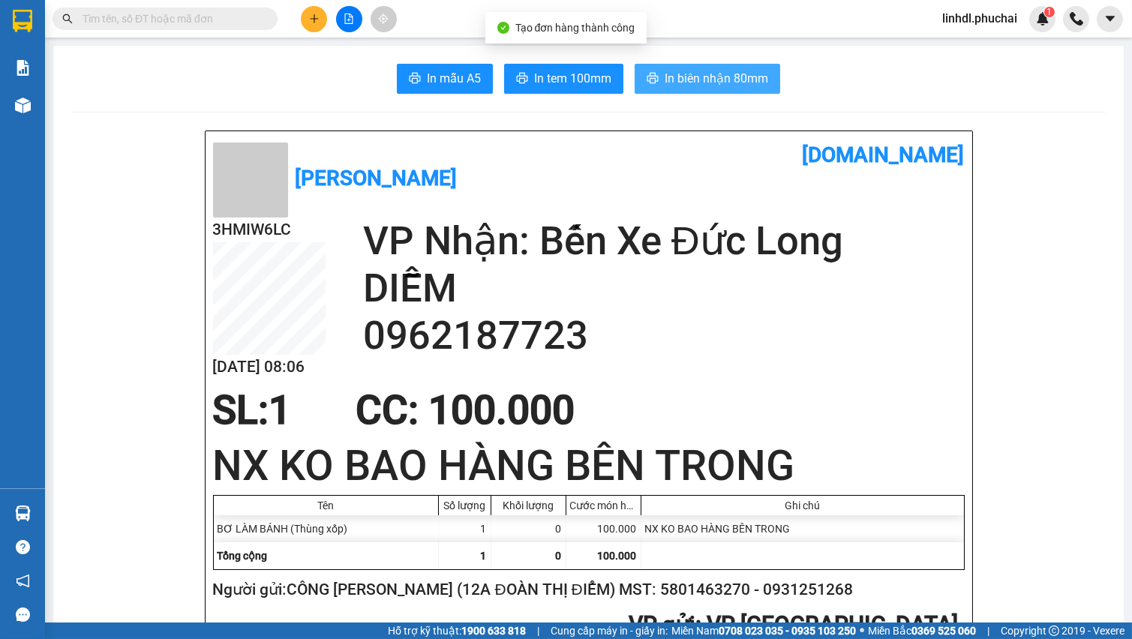
click at [748, 74] on span "In biên nhận 80mm" at bounding box center [717, 78] width 104 height 19
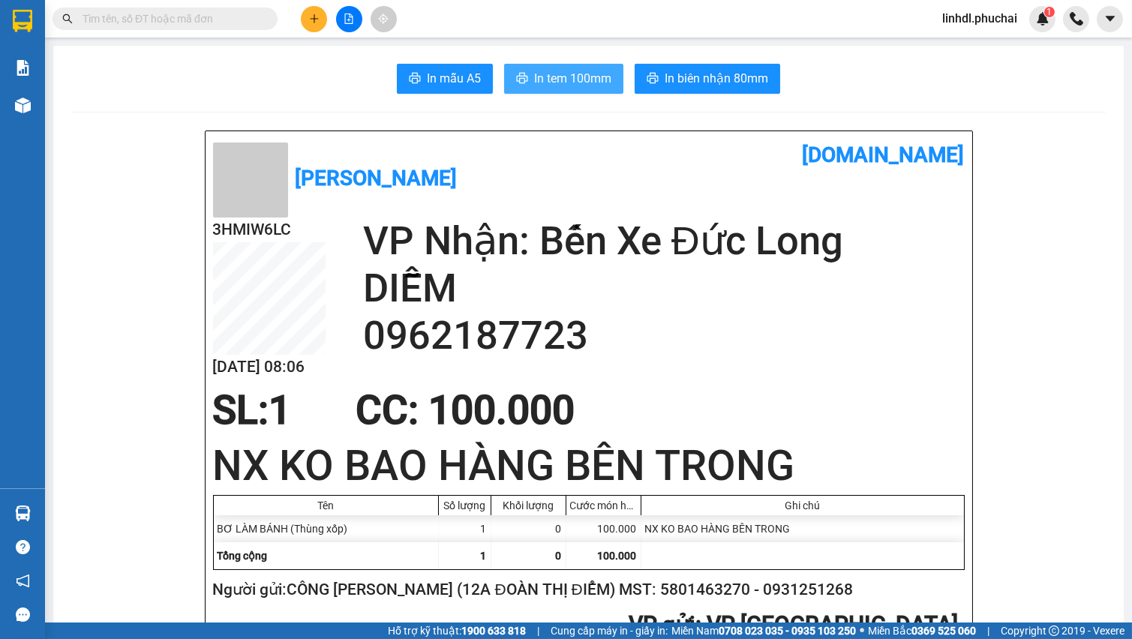
click at [543, 84] on span "In tem 100mm" at bounding box center [572, 78] width 77 height 19
click at [316, 23] on icon "plus" at bounding box center [314, 19] width 11 height 11
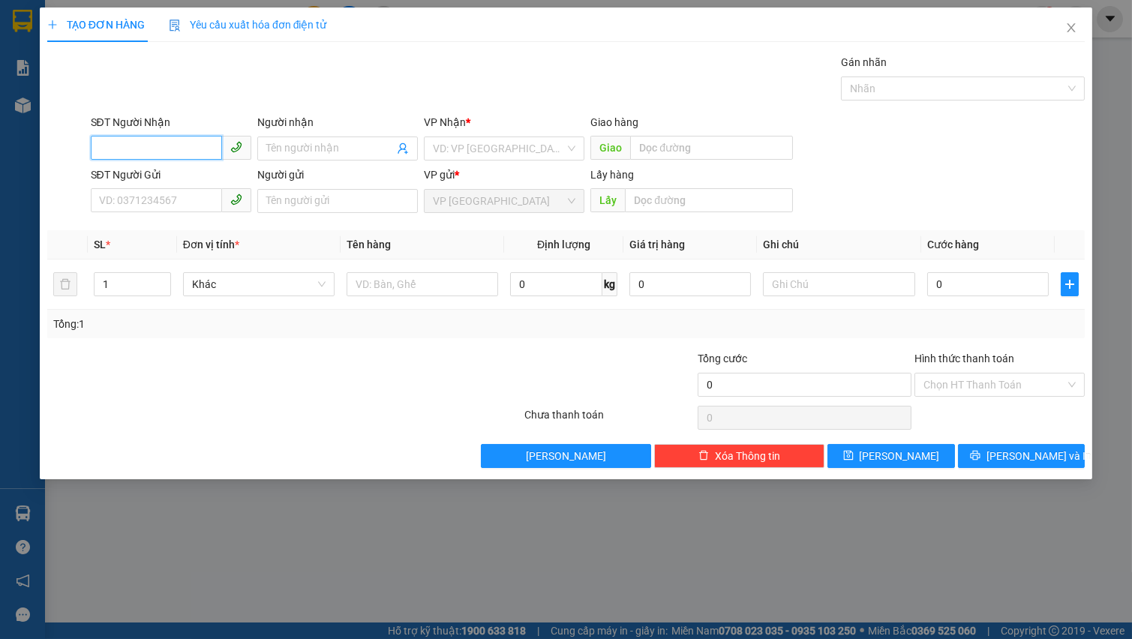
click at [158, 155] on input "SĐT Người Nhận" at bounding box center [156, 148] width 131 height 24
click at [161, 172] on div "0943705050 - Uyên" at bounding box center [171, 178] width 143 height 17
type input "0943705050"
type input "Uyên"
type input "ĐẠT LÝ"
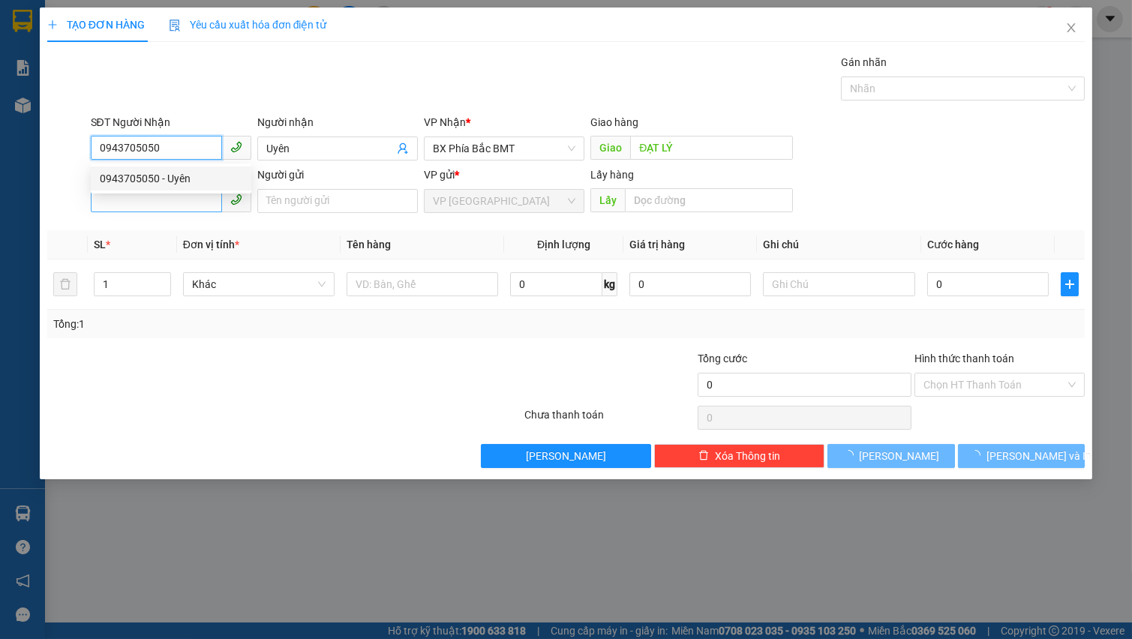
type input "50.000"
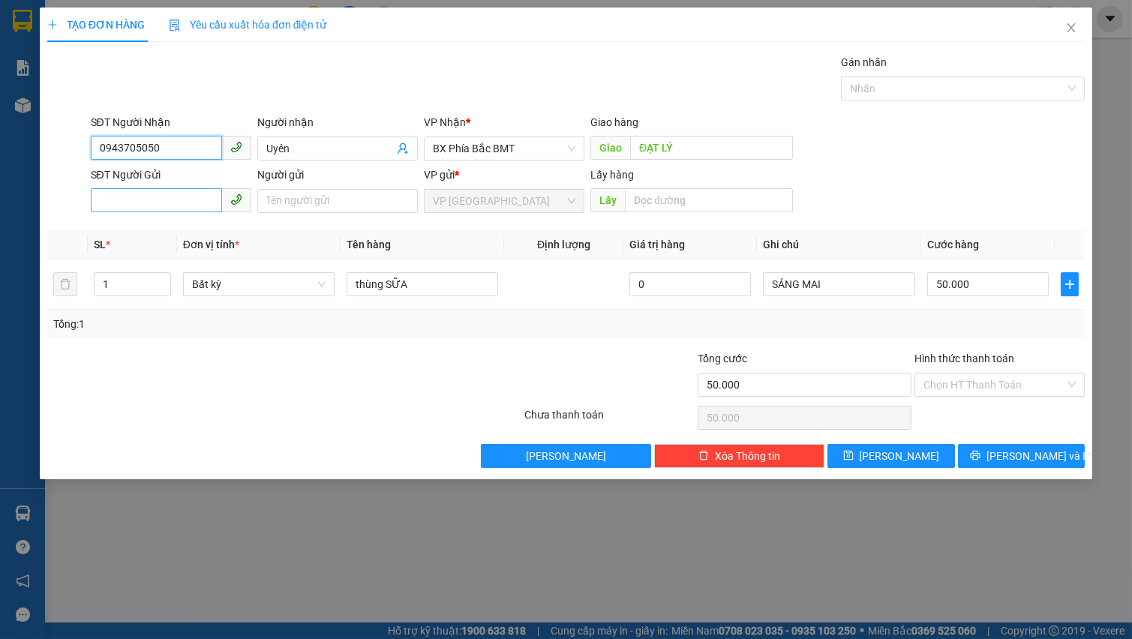
type input "0943705050"
click at [164, 209] on input "SĐT Người Gửi" at bounding box center [156, 200] width 131 height 24
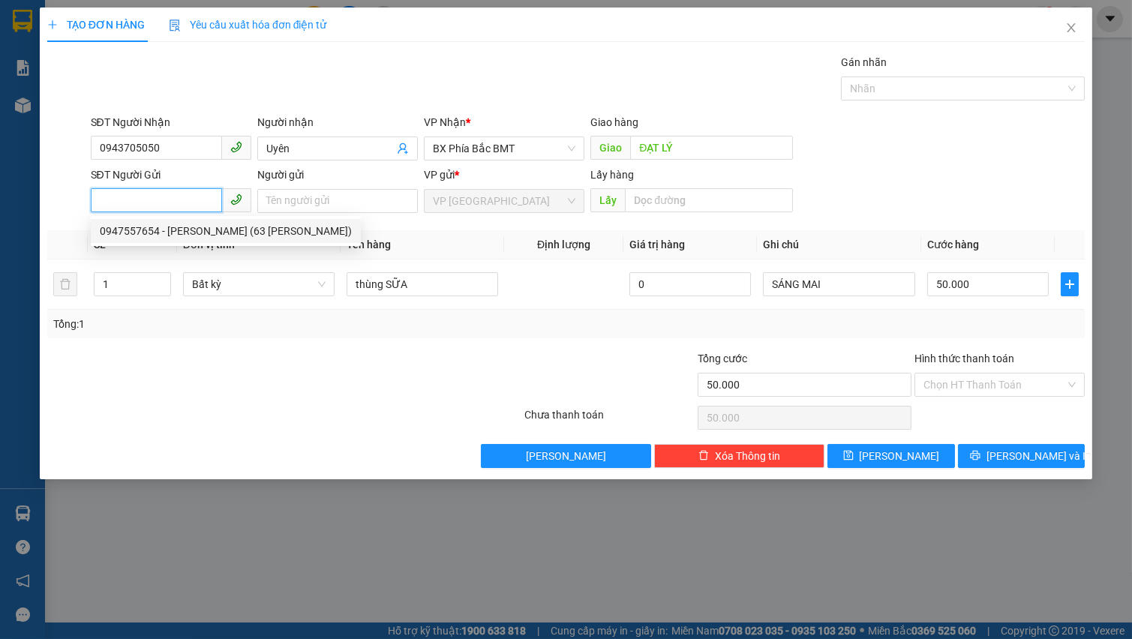
click at [172, 233] on div "0947557654 - [PERSON_NAME] (63 [PERSON_NAME])" at bounding box center [226, 231] width 252 height 17
type input "0947557654"
type input "[PERSON_NAME] (63 [PERSON_NAME])"
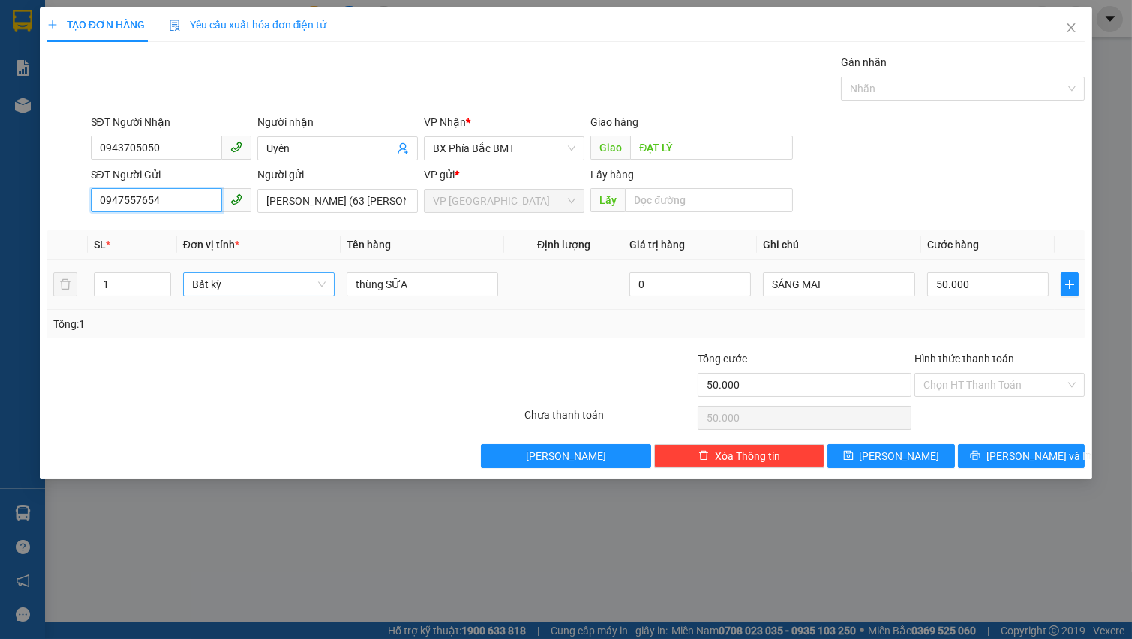
click at [218, 290] on span "Bất kỳ" at bounding box center [259, 284] width 134 height 23
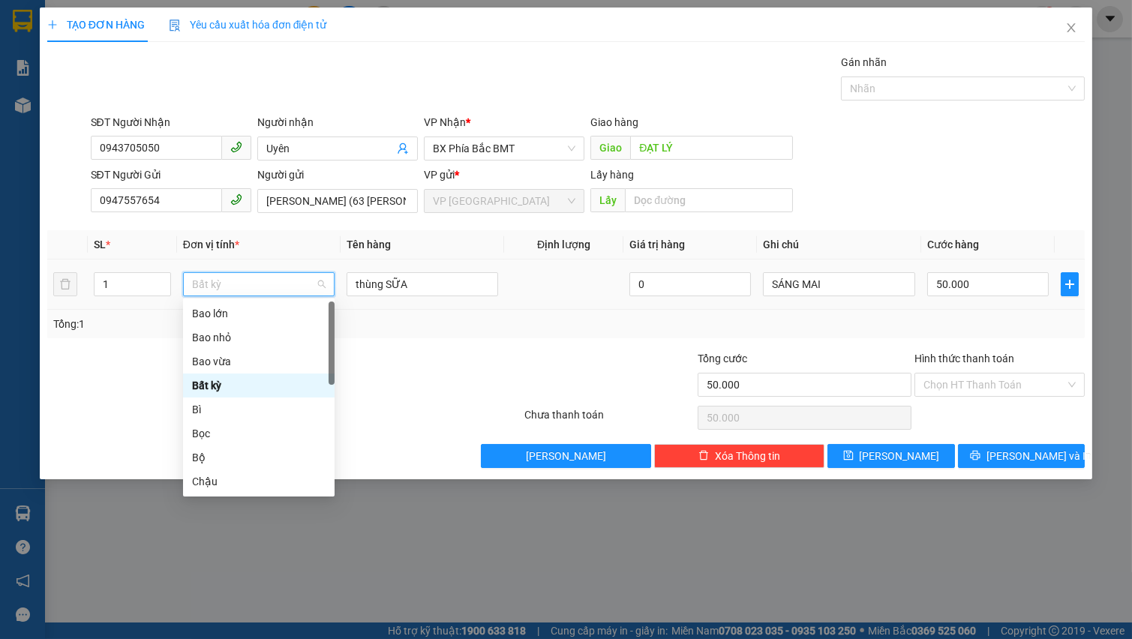
type input "t"
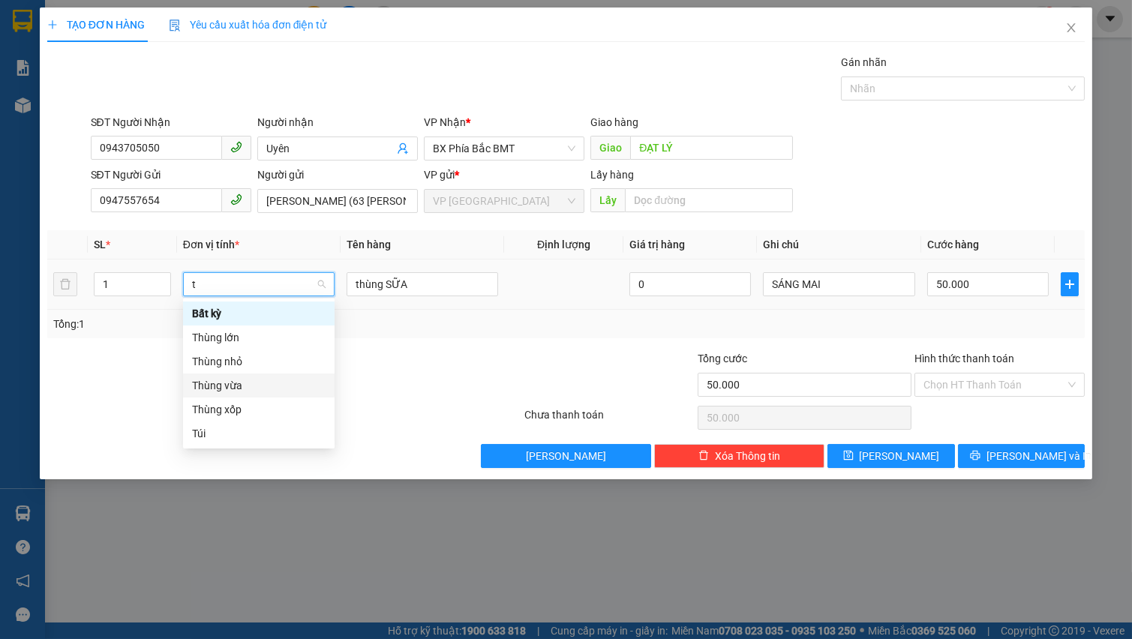
drag, startPoint x: 224, startPoint y: 383, endPoint x: 249, endPoint y: 383, distance: 25.5
click at [224, 384] on div "Thùng vừa" at bounding box center [259, 385] width 134 height 17
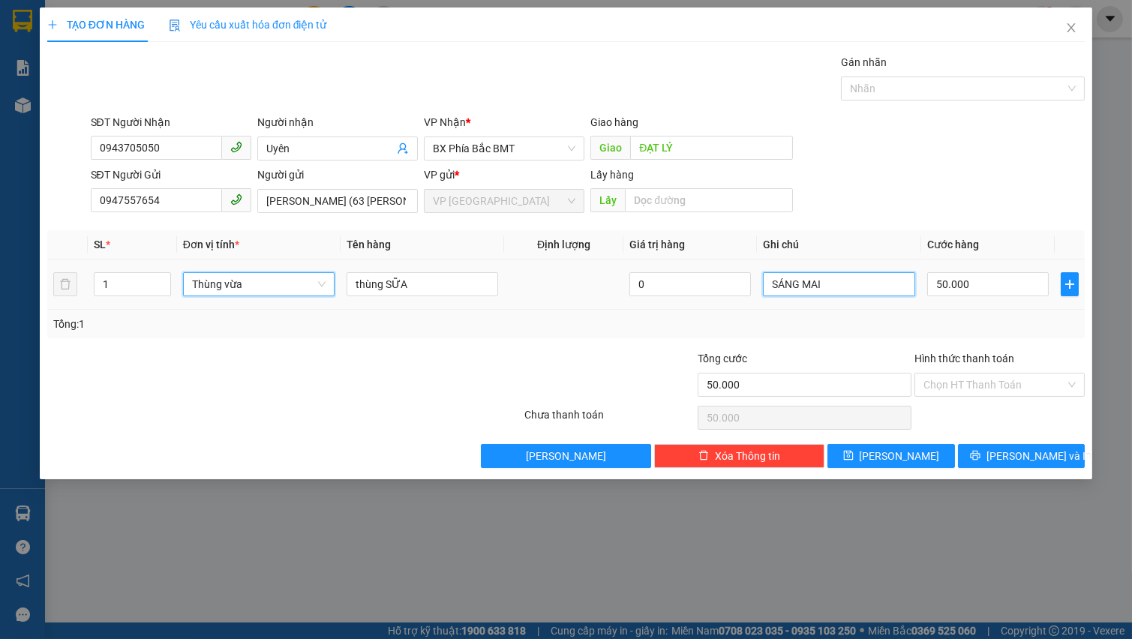
click at [892, 278] on input "SÁNG MAI" at bounding box center [839, 284] width 152 height 24
type input "0"
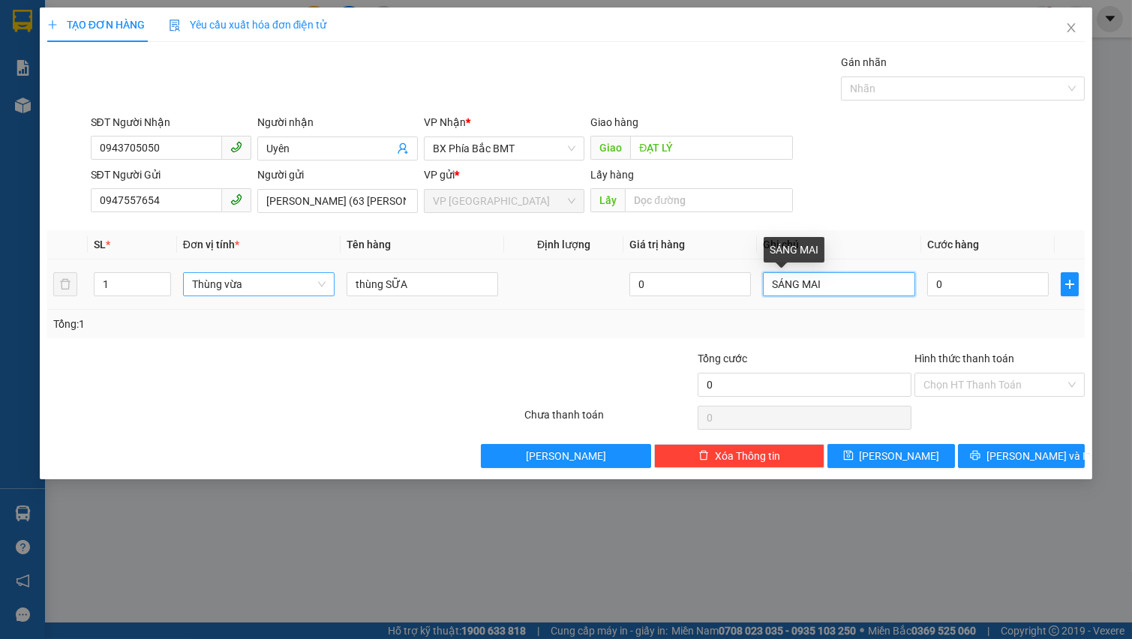
click at [892, 278] on input "SÁNG MAI" at bounding box center [839, 284] width 152 height 24
click at [964, 279] on input "0" at bounding box center [989, 284] width 122 height 24
type input "5"
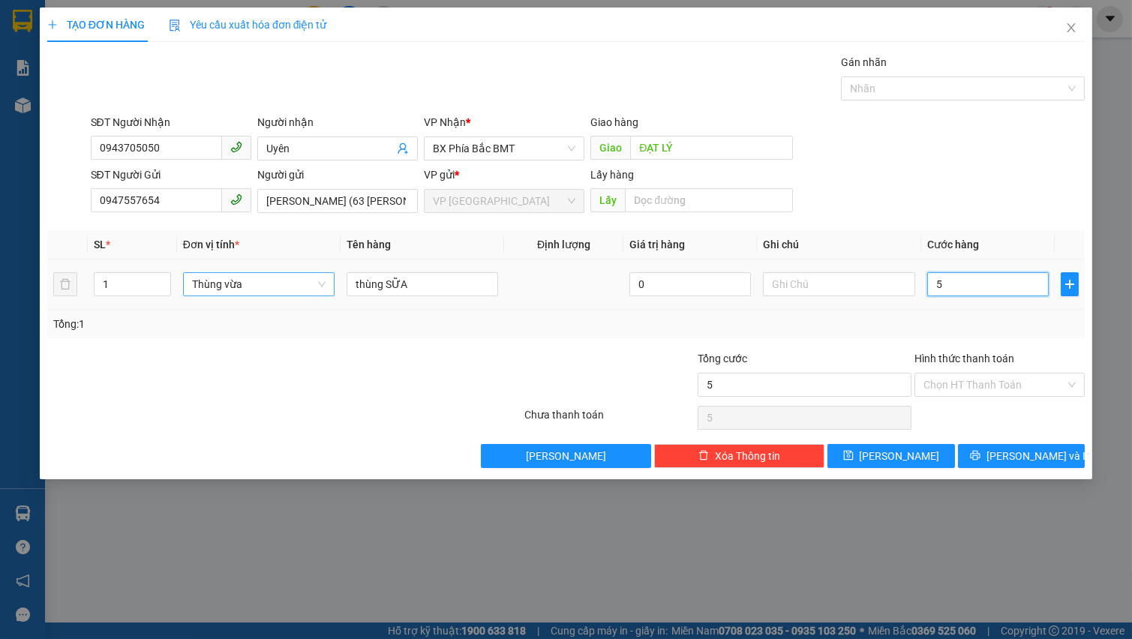
type input "50"
type input "500"
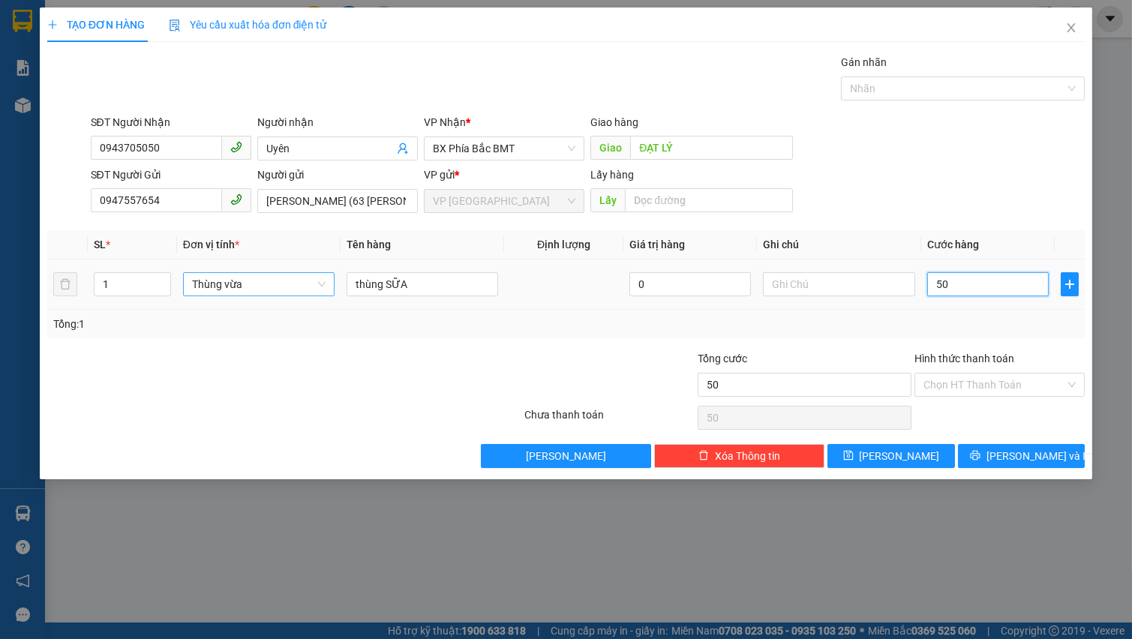
type input "500"
type input "5.000"
type input "50.000"
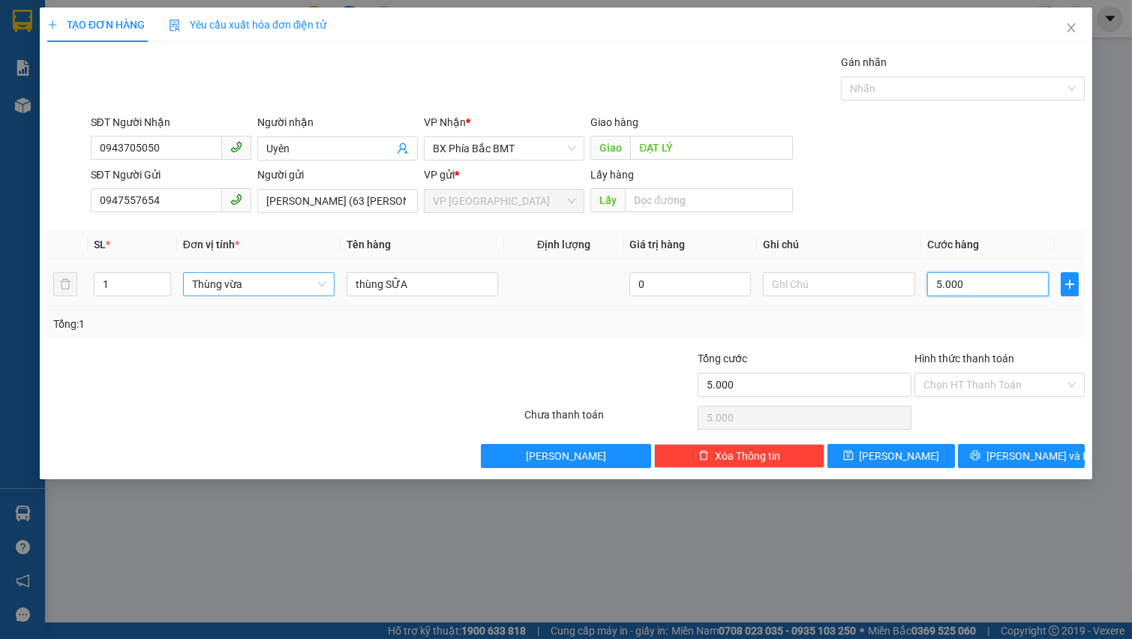
type input "50.000"
click at [973, 390] on input "Hình thức thanh toán" at bounding box center [995, 385] width 142 height 23
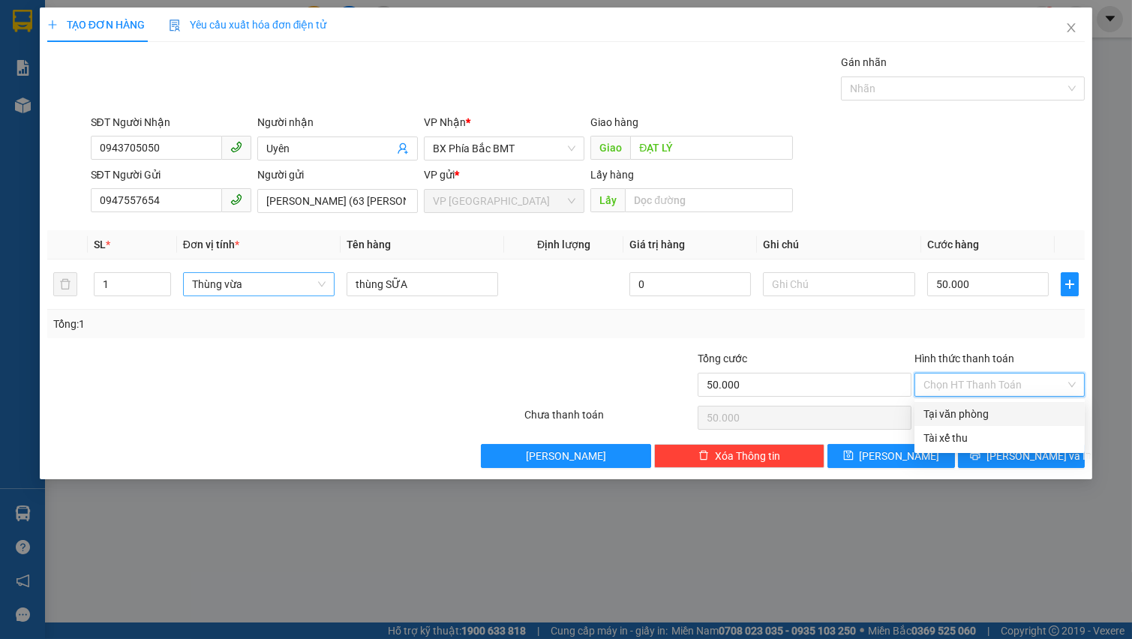
click at [978, 406] on div "Tại văn phòng" at bounding box center [1000, 414] width 152 height 17
type input "0"
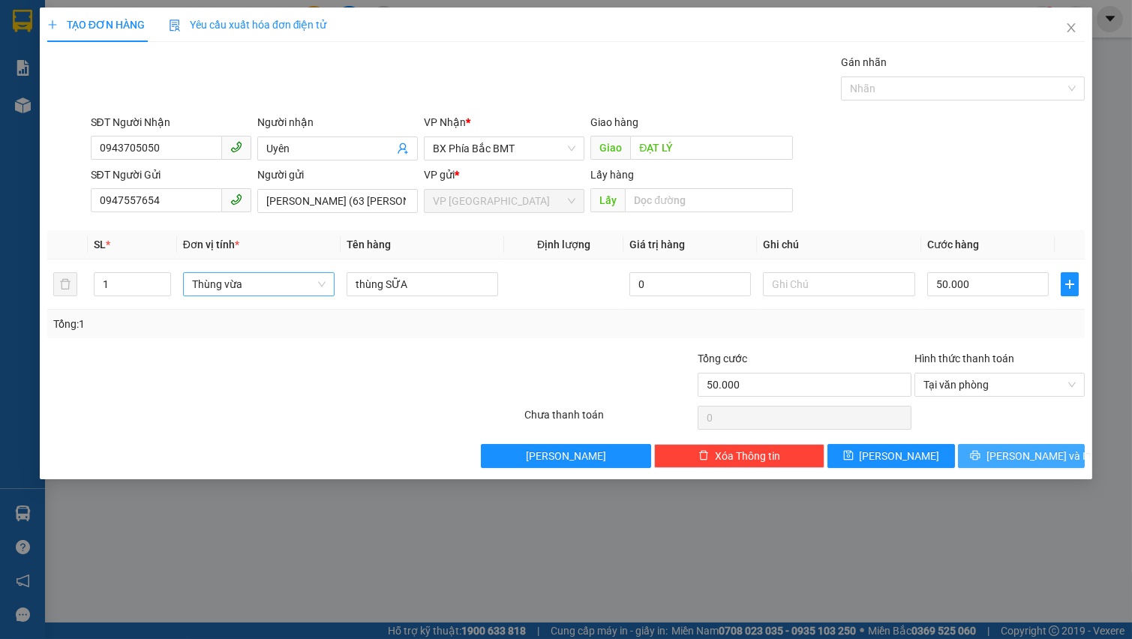
click at [986, 453] on button "[PERSON_NAME] và In" at bounding box center [1021, 456] width 127 height 24
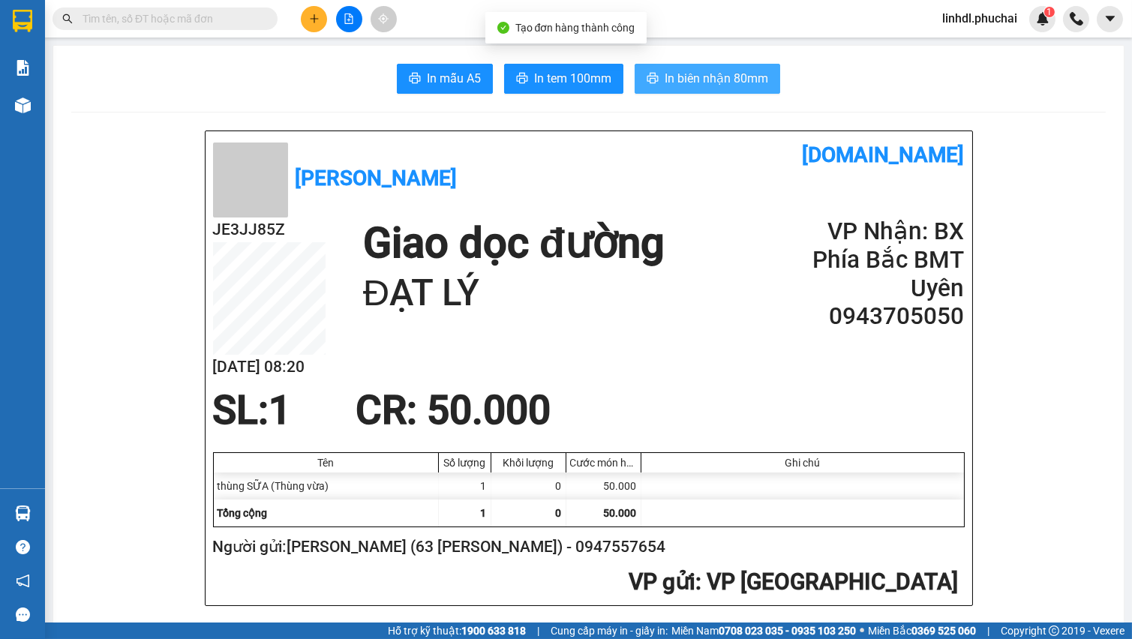
click at [654, 76] on button "In biên nhận 80mm" at bounding box center [708, 79] width 146 height 30
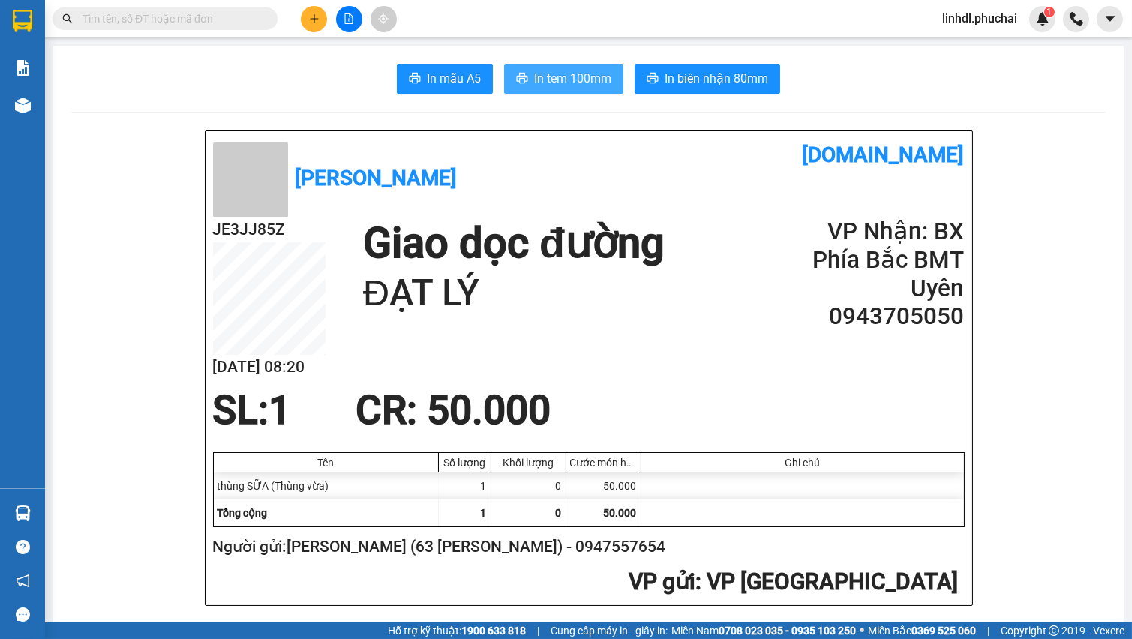
click at [531, 89] on button "In tem 100mm" at bounding box center [563, 79] width 119 height 30
